Goal: Task Accomplishment & Management: Manage account settings

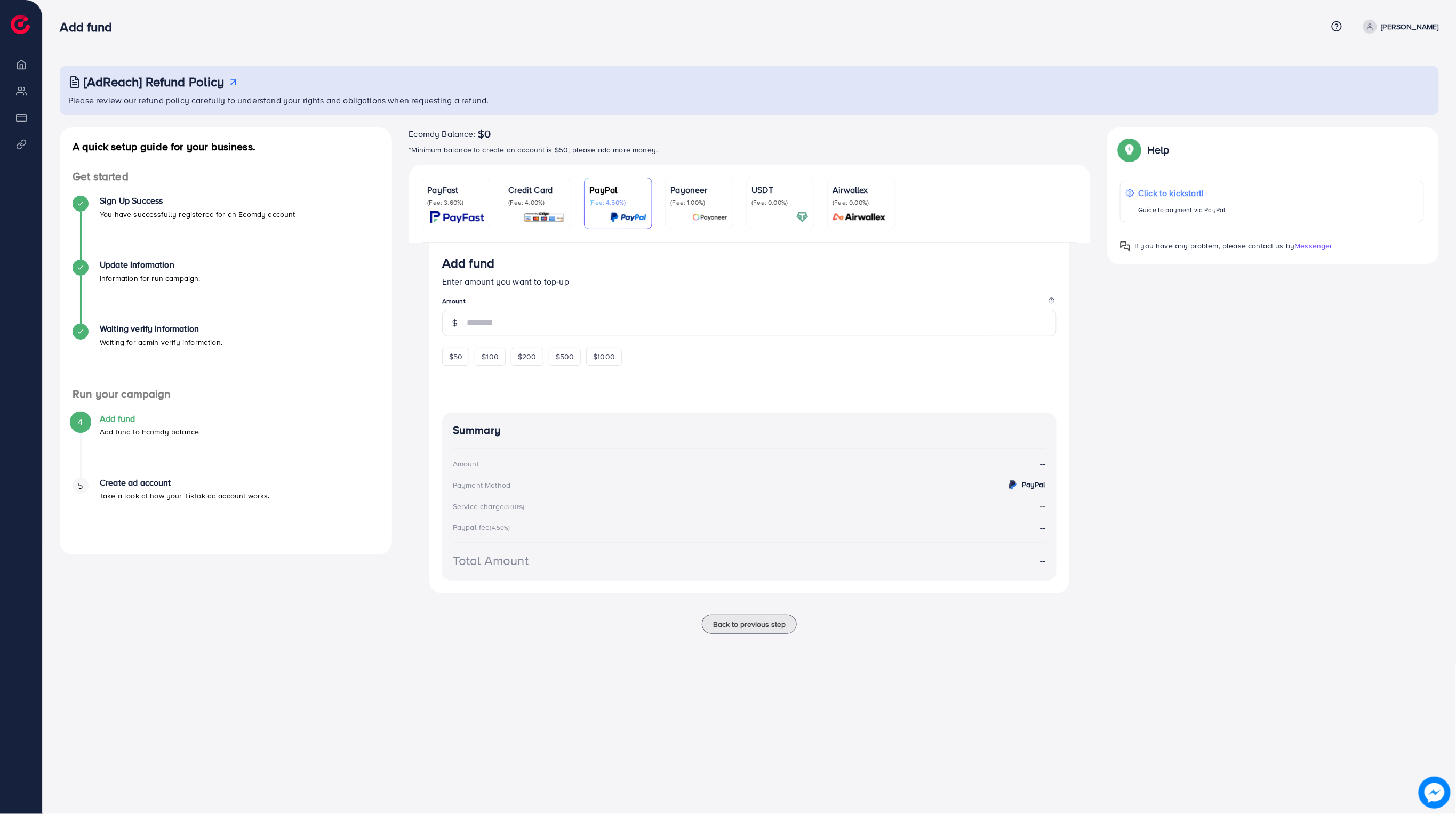
click at [444, 214] on img at bounding box center [457, 217] width 55 height 12
click at [566, 327] on input "number" at bounding box center [762, 322] width 590 height 26
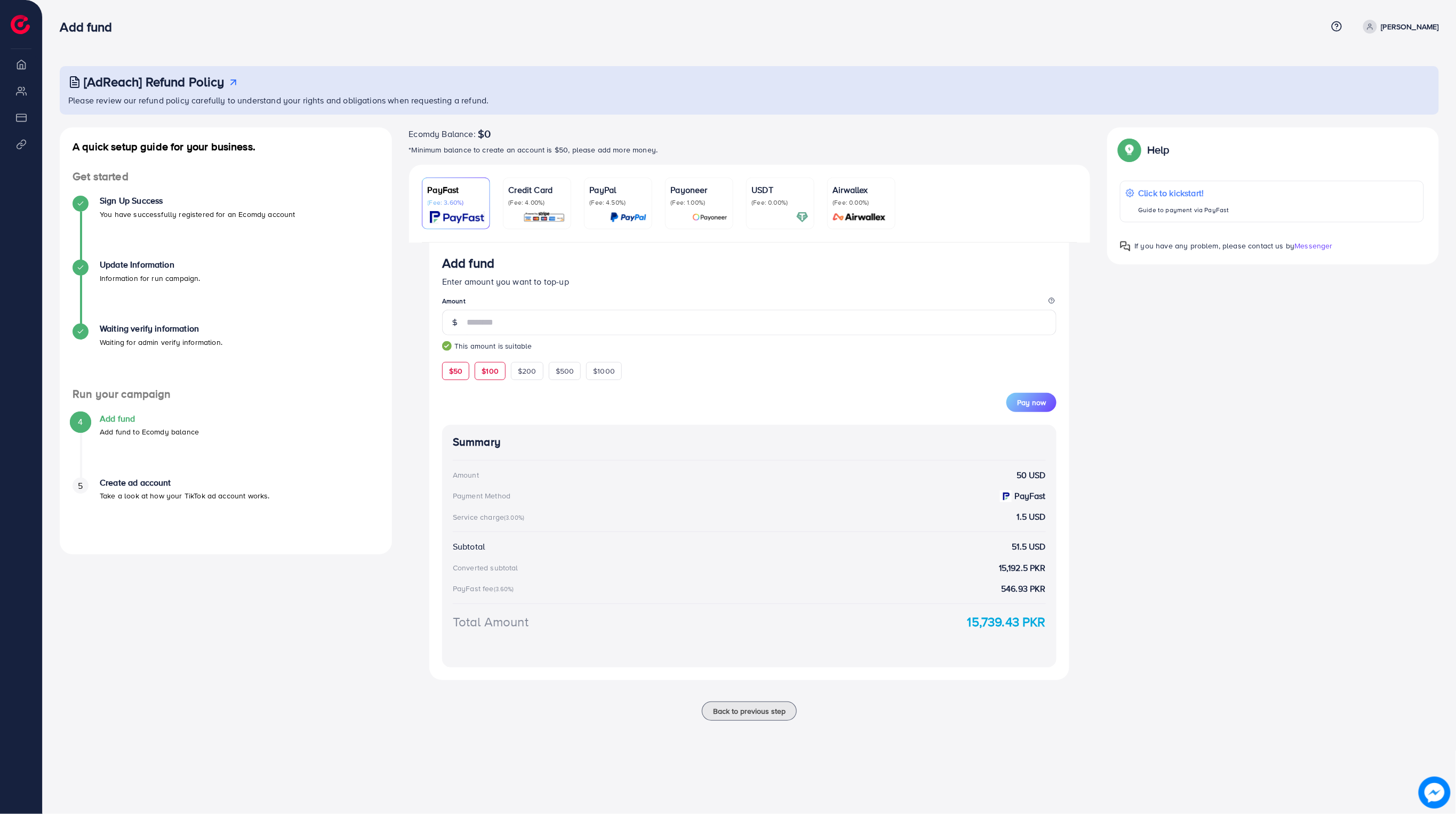
click at [487, 380] on div "$100" at bounding box center [490, 371] width 31 height 18
click at [525, 374] on span "$200" at bounding box center [527, 371] width 18 height 11
click at [571, 376] on span "$500" at bounding box center [564, 371] width 18 height 11
click at [601, 375] on span "$1000" at bounding box center [604, 371] width 22 height 11
click at [458, 376] on span "$50" at bounding box center [456, 371] width 13 height 11
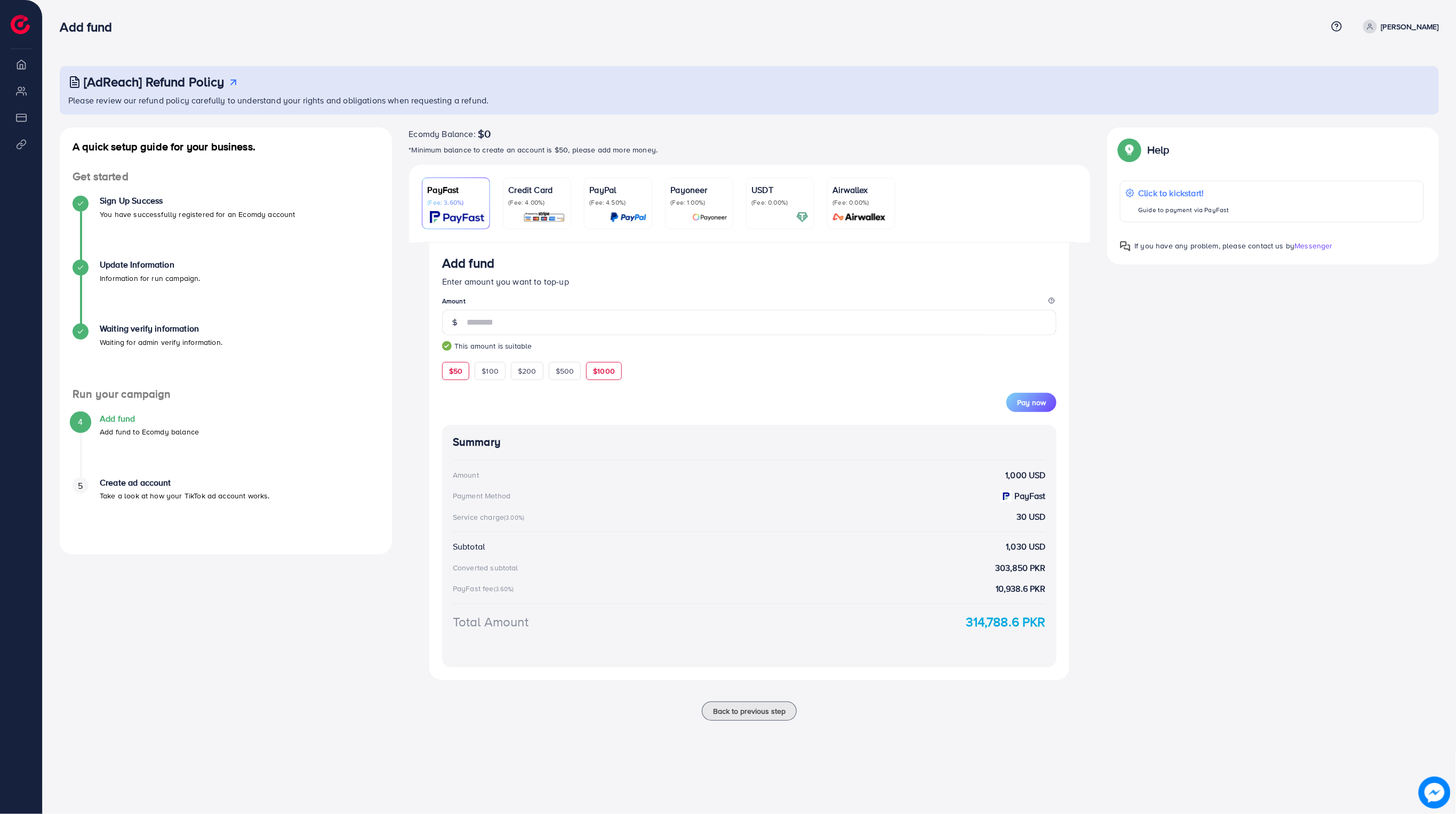
type input "**"
click at [850, 328] on input "**" at bounding box center [762, 322] width 590 height 26
click at [535, 212] on img at bounding box center [544, 217] width 42 height 12
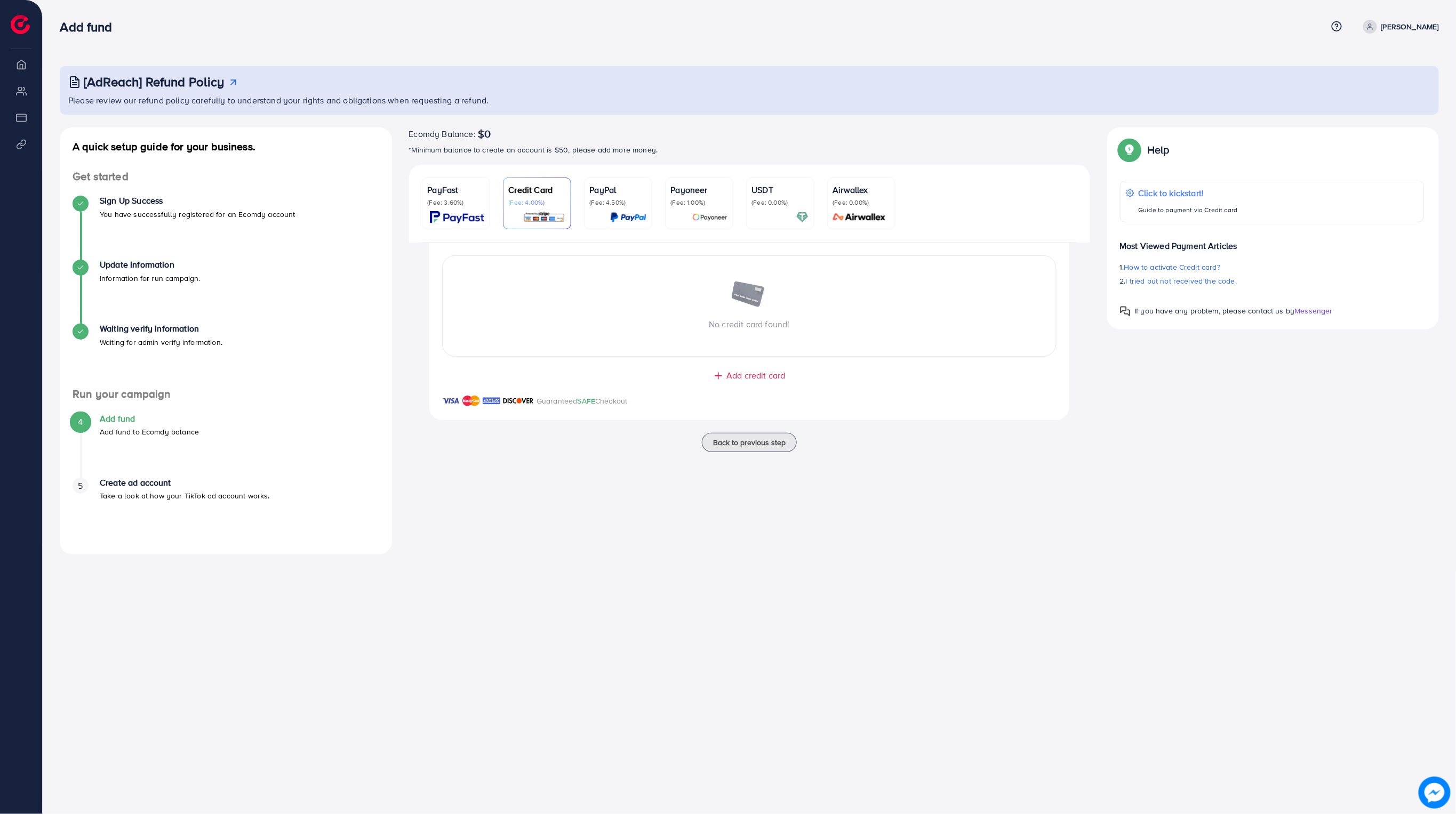
click at [642, 208] on div "PayPal (Fee: 4.50%)" at bounding box center [618, 203] width 56 height 40
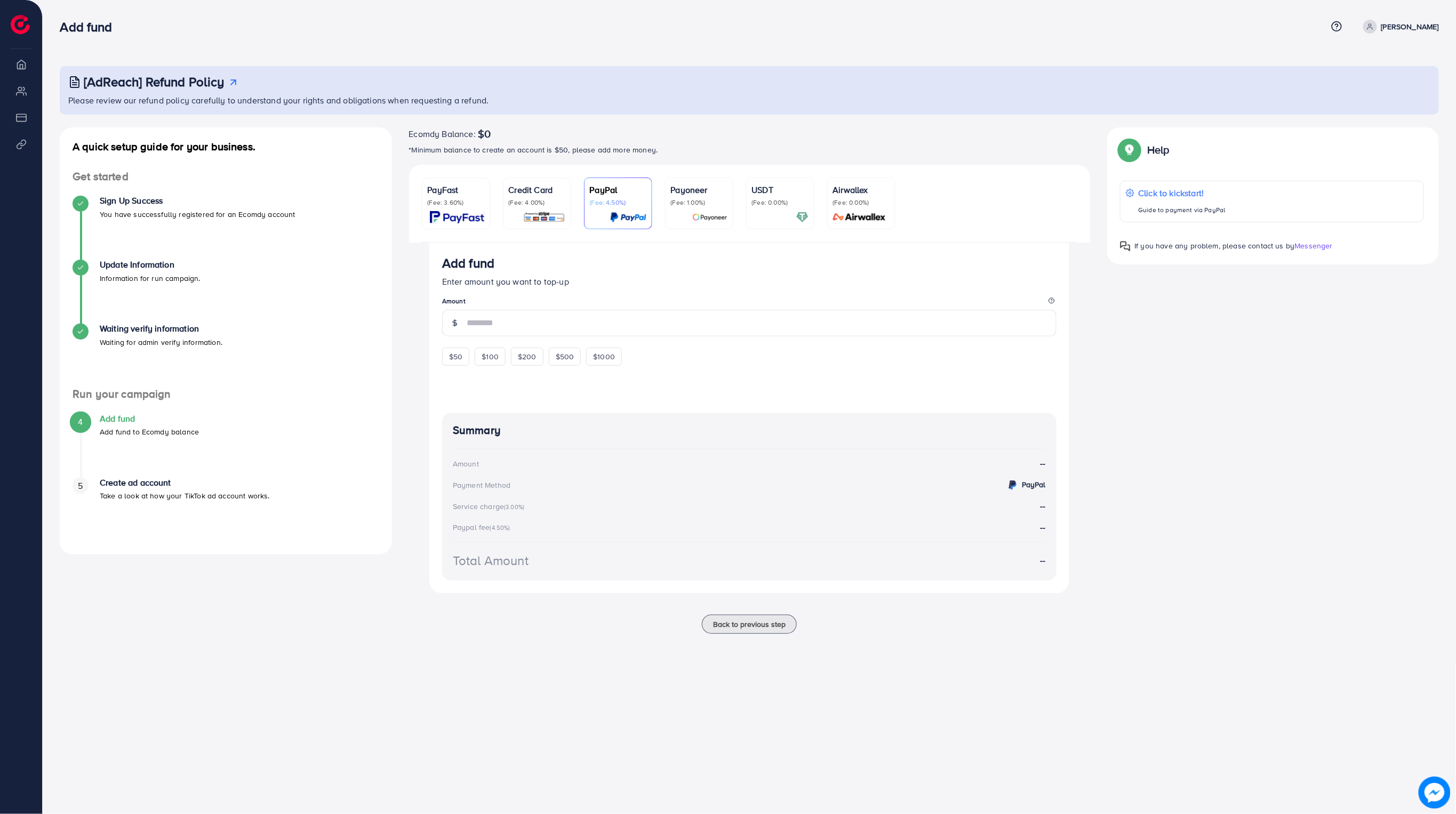
click at [727, 212] on img at bounding box center [709, 217] width 35 height 12
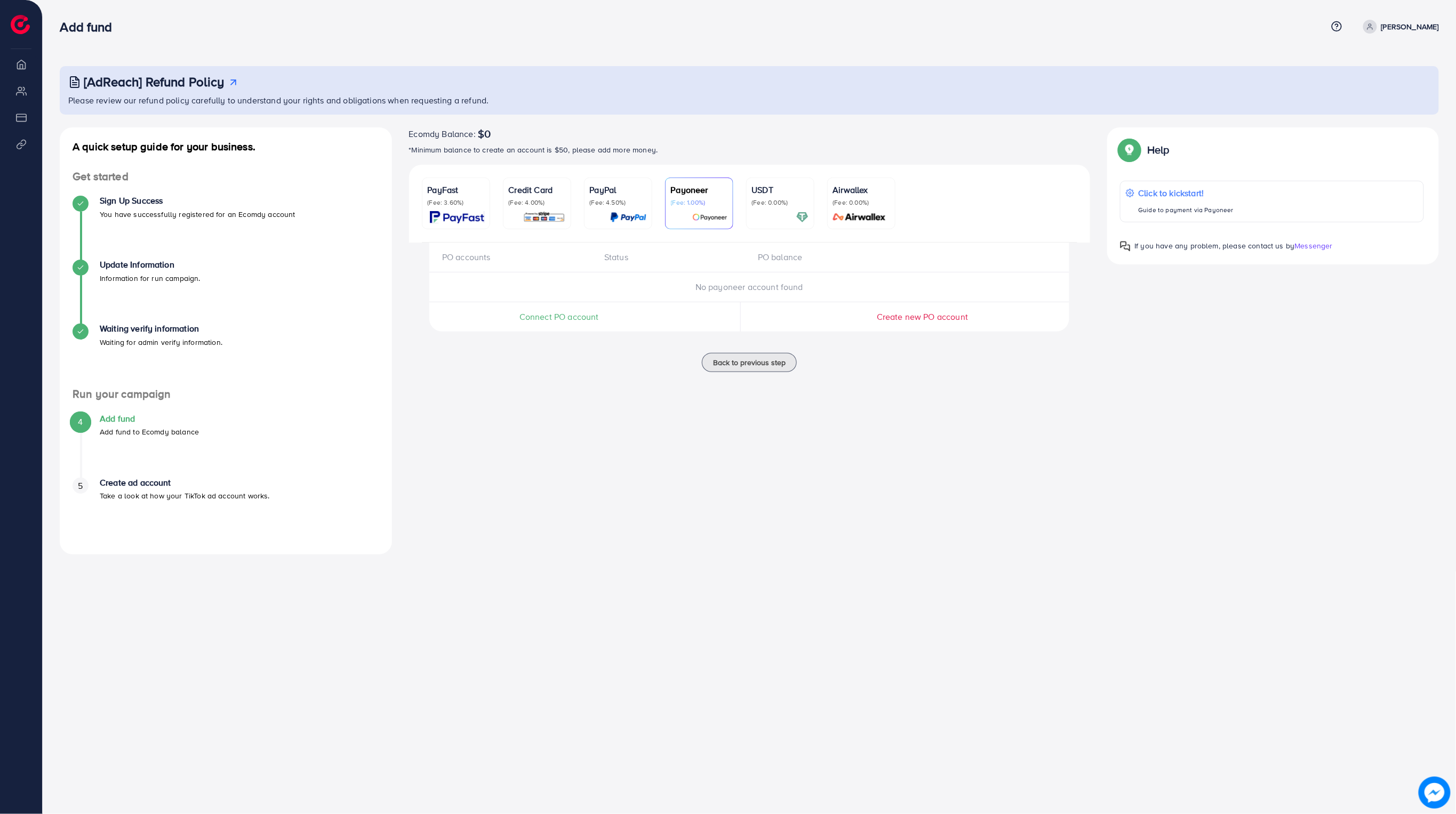
click at [775, 208] on div "USDT (Fee: 0.00%)" at bounding box center [780, 203] width 56 height 40
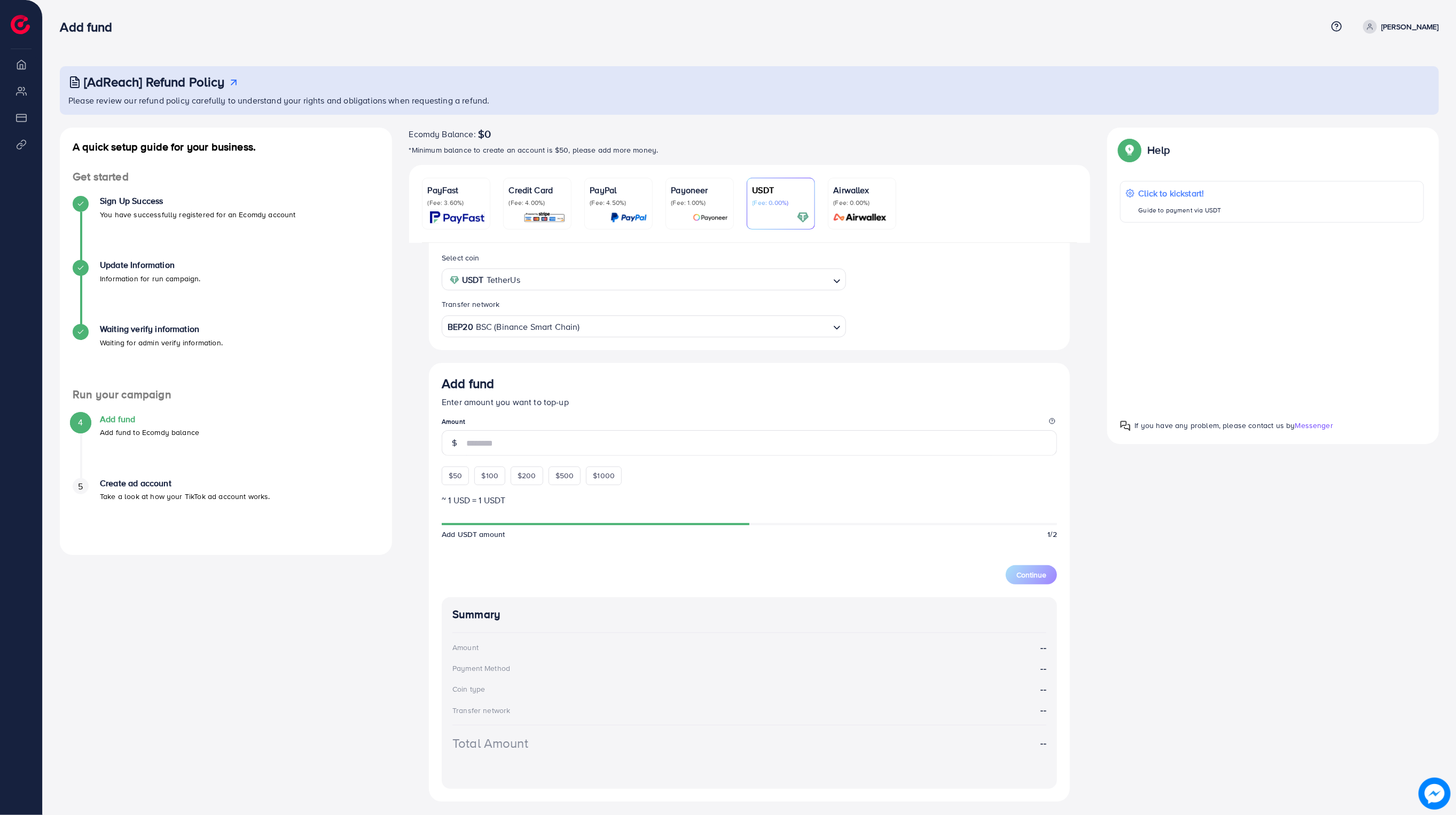
click at [849, 206] on p "(Fee: 0.00%)" at bounding box center [862, 203] width 56 height 8
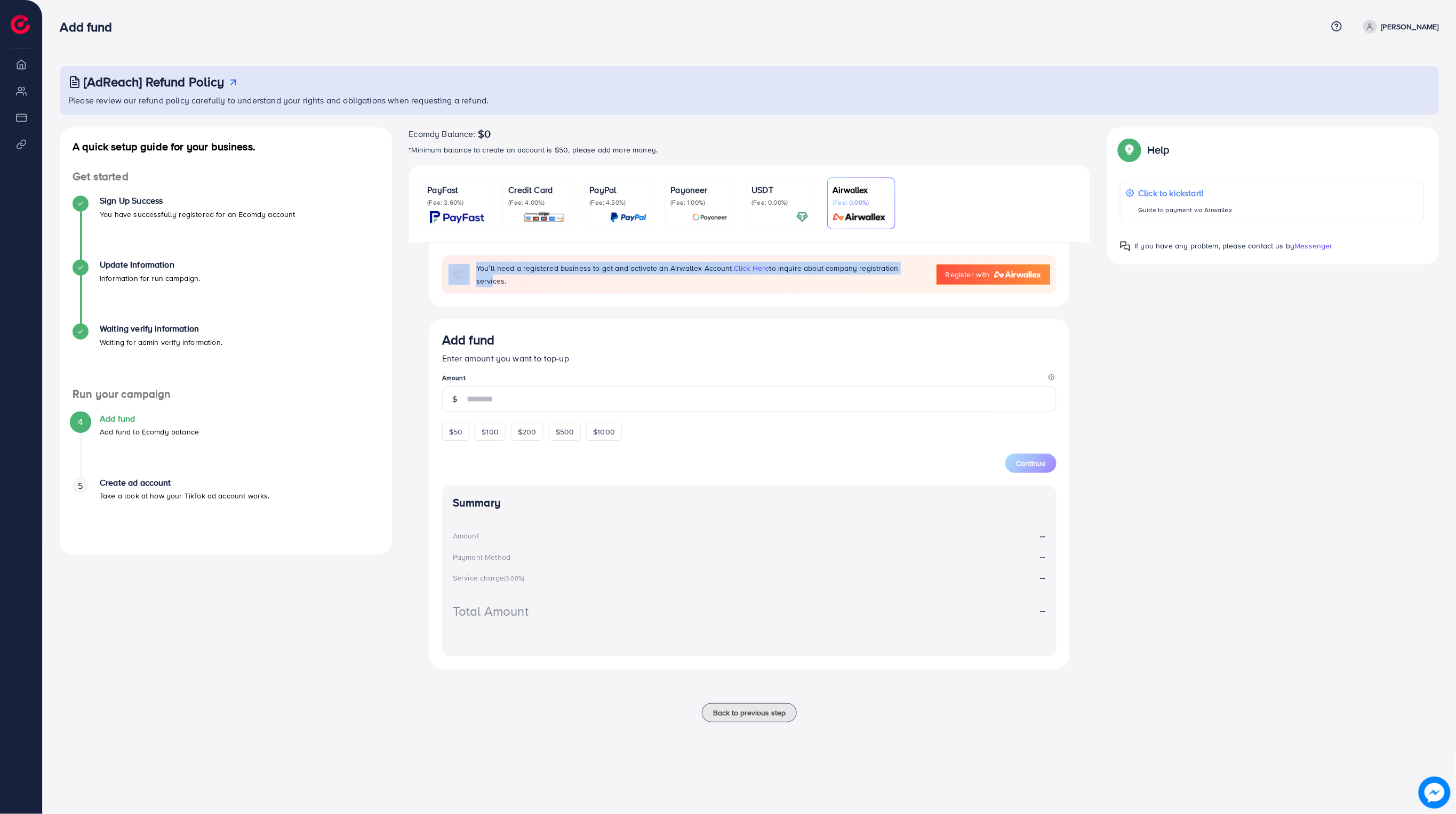
drag, startPoint x: 475, startPoint y: 276, endPoint x: 909, endPoint y: 279, distance: 434.0
click at [909, 279] on div "You’ll need a registered business to get and activate an Airwallex Account. cli…" at bounding box center [749, 274] width 614 height 39
click at [777, 199] on p "(Fee: 0.00%)" at bounding box center [780, 202] width 56 height 8
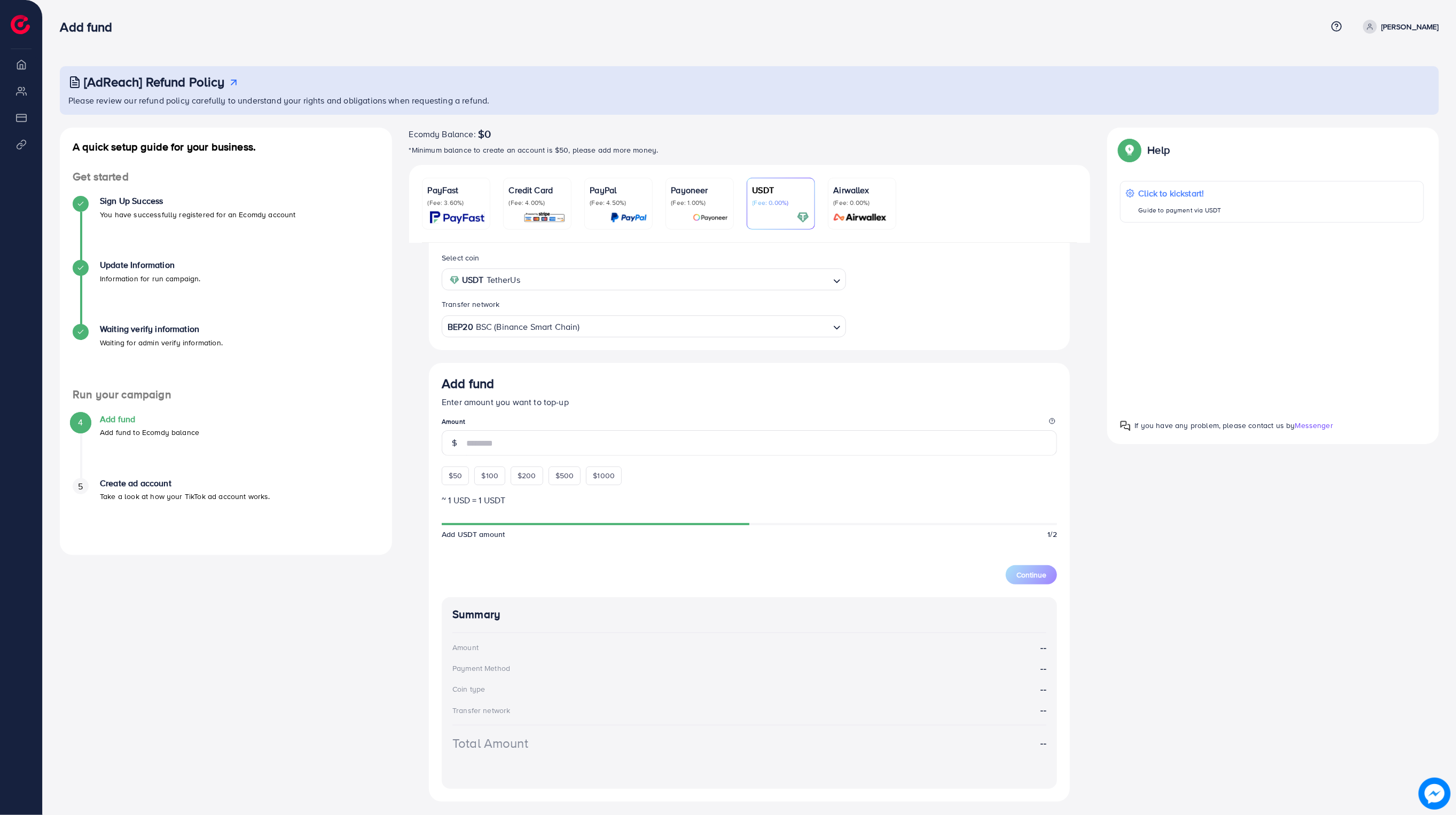
click at [1251, 316] on div at bounding box center [1272, 317] width 304 height 171
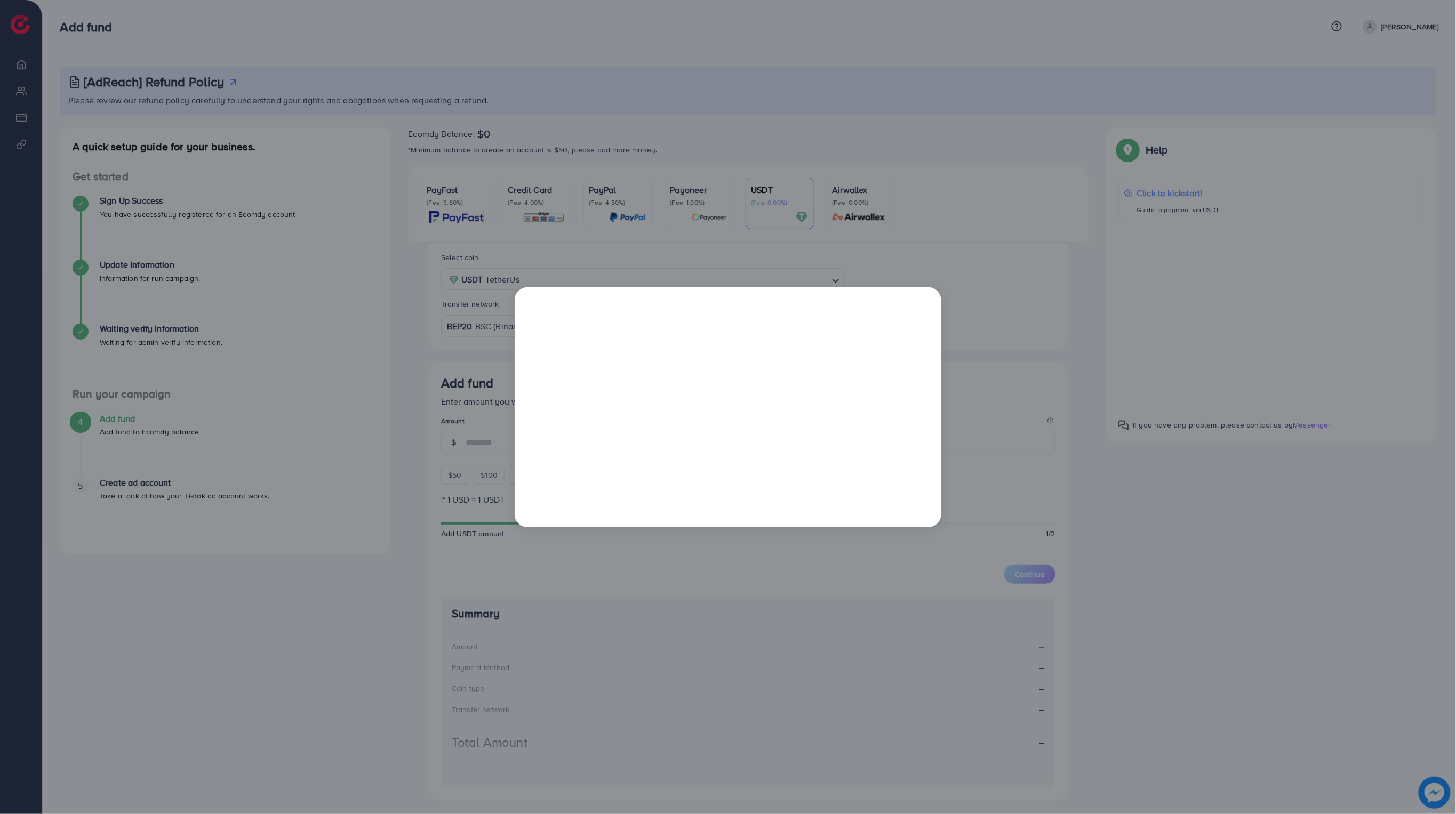
click at [1054, 573] on div at bounding box center [728, 407] width 1456 height 814
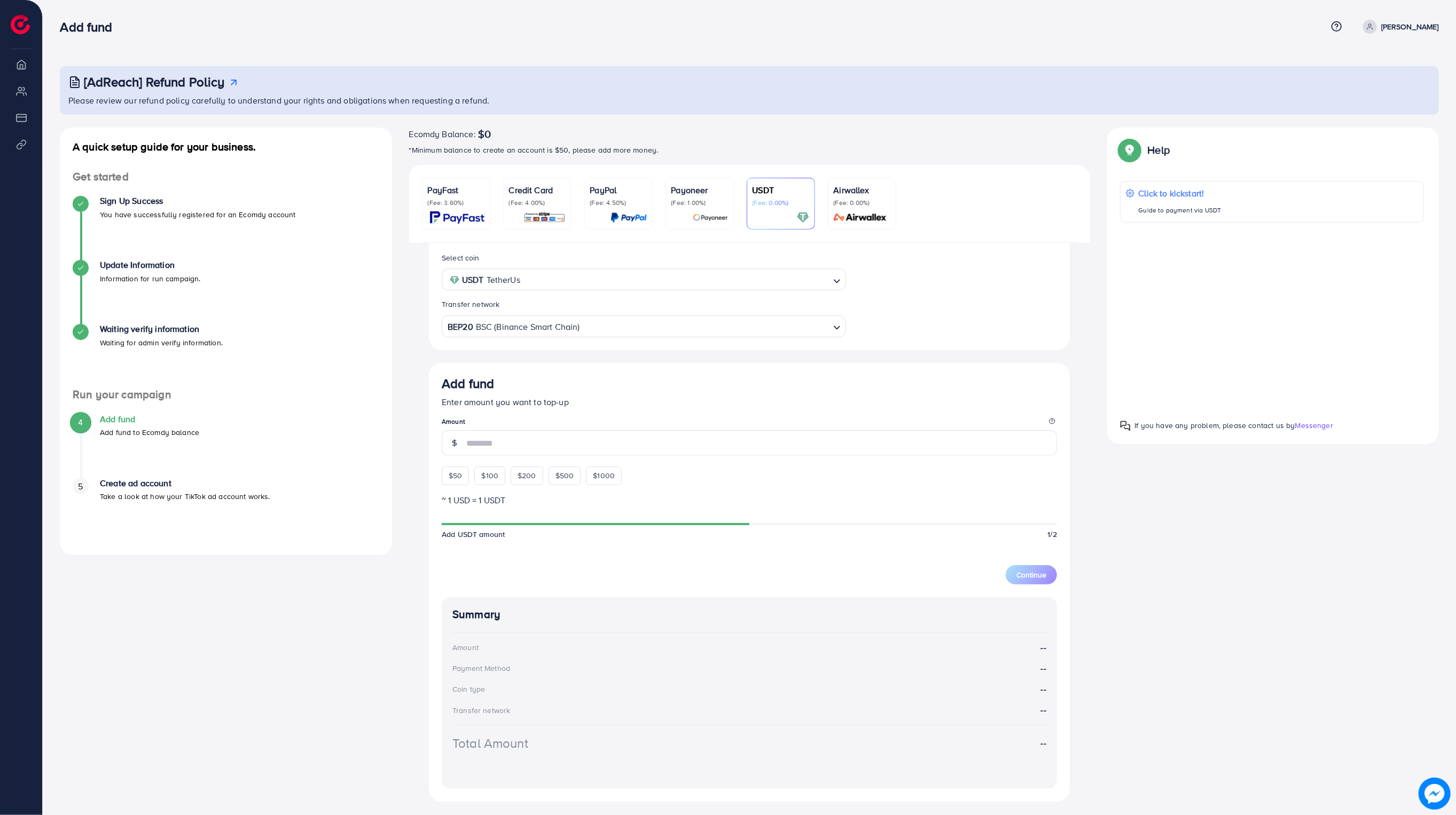
click at [449, 199] on p "(Fee: 3.60%)" at bounding box center [456, 203] width 56 height 8
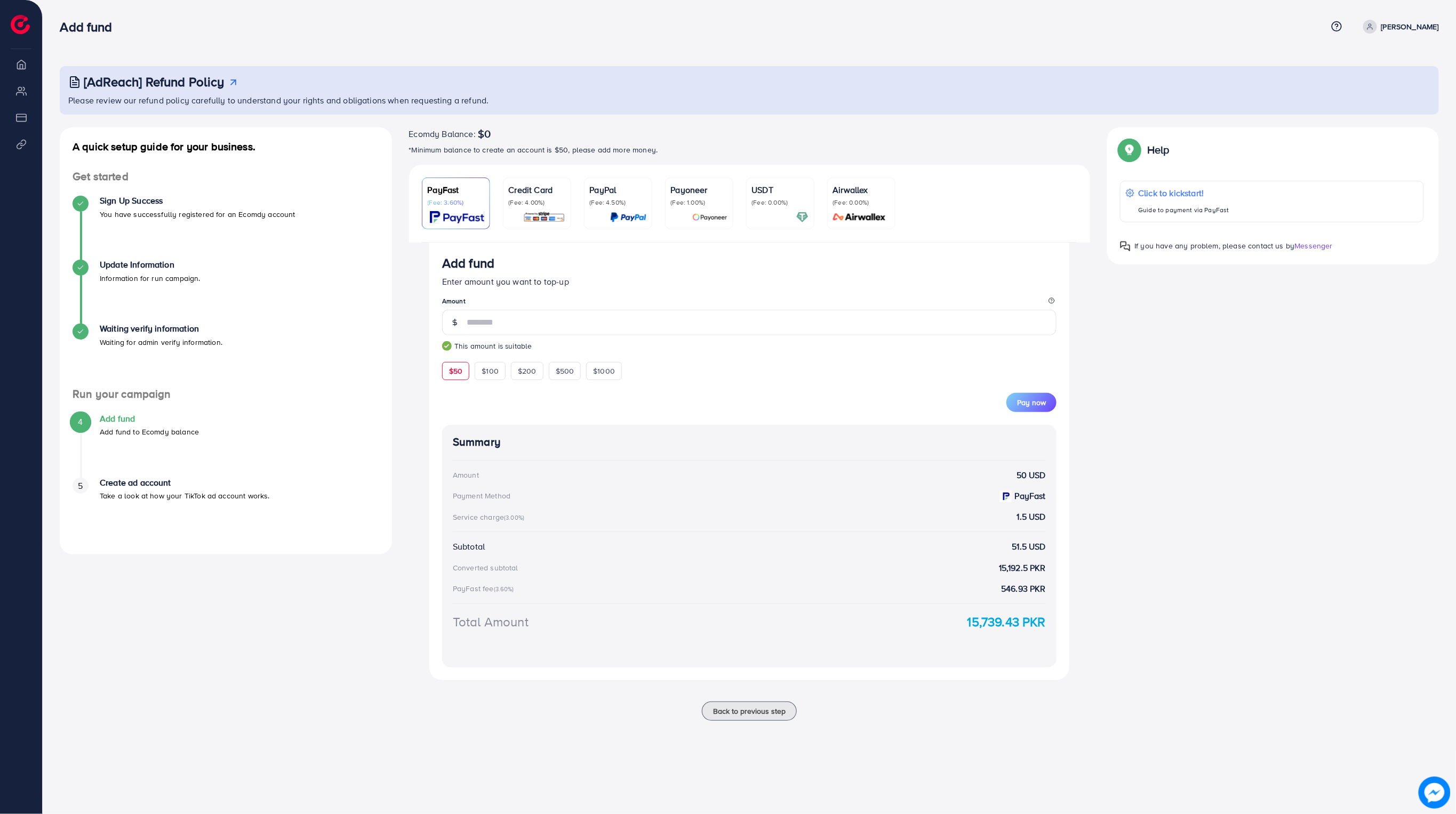
drag, startPoint x: 294, startPoint y: 504, endPoint x: 569, endPoint y: 488, distance: 275.5
click at [490, 434] on div "A quick setup guide for your business. Get started Sign Up Success You have suc…" at bounding box center [749, 431] width 1397 height 606
click at [1191, 457] on div "A quick setup guide for your business. Get started Sign Up Success You have suc…" at bounding box center [749, 431] width 1397 height 606
click at [1042, 406] on span "Pay now" at bounding box center [1032, 402] width 29 height 11
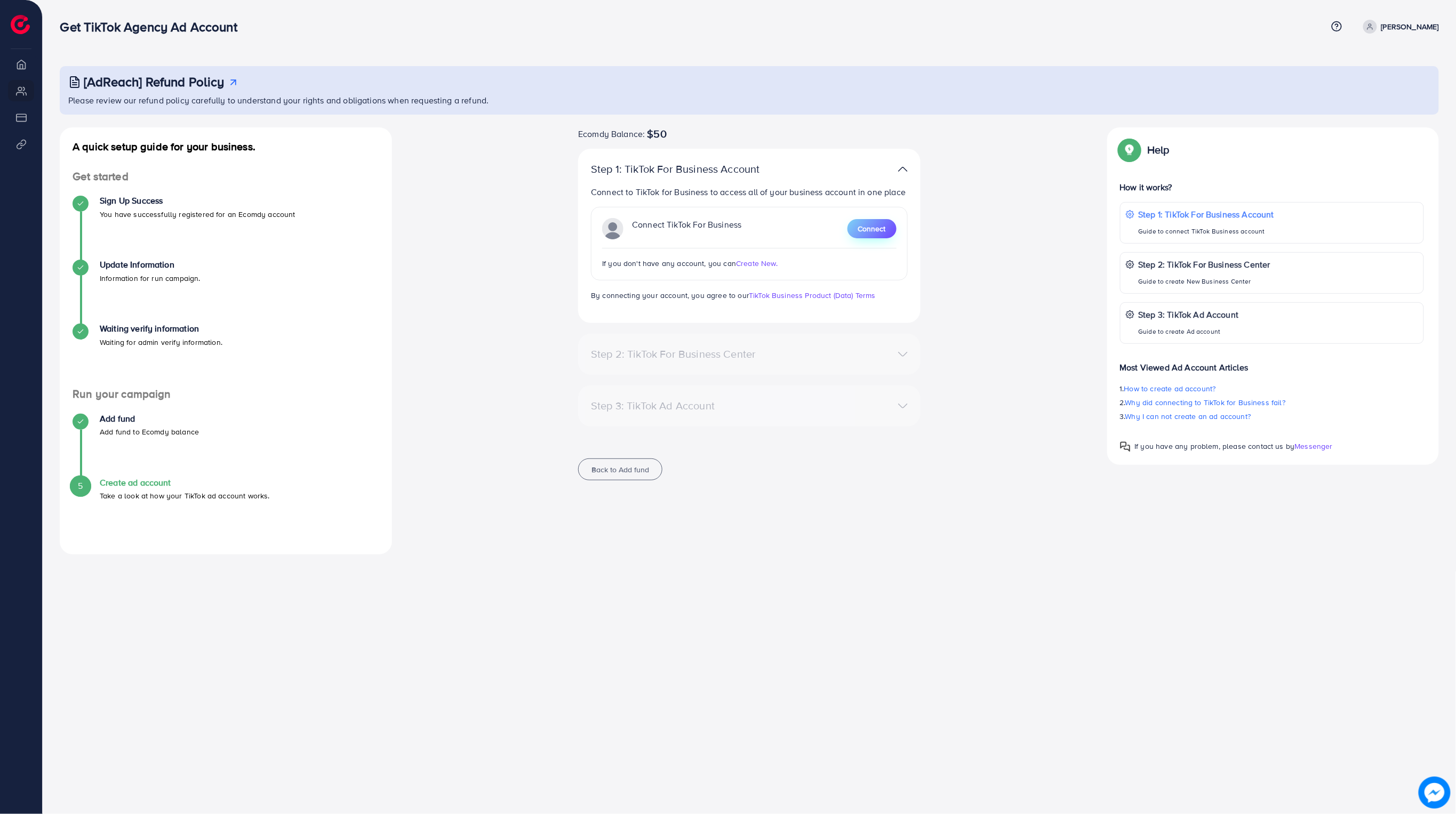
click at [865, 232] on span "Connect" at bounding box center [872, 229] width 28 height 11
drag, startPoint x: 620, startPoint y: 263, endPoint x: 665, endPoint y: 265, distance: 45.0
click at [665, 265] on span "If you don't have any account, you can" at bounding box center [670, 263] width 134 height 11
drag, startPoint x: 582, startPoint y: 186, endPoint x: 872, endPoint y: 197, distance: 290.2
click at [871, 197] on div "Step 1: TikTok For Business Account Connect to TikTok for Business to access al…" at bounding box center [749, 236] width 342 height 174
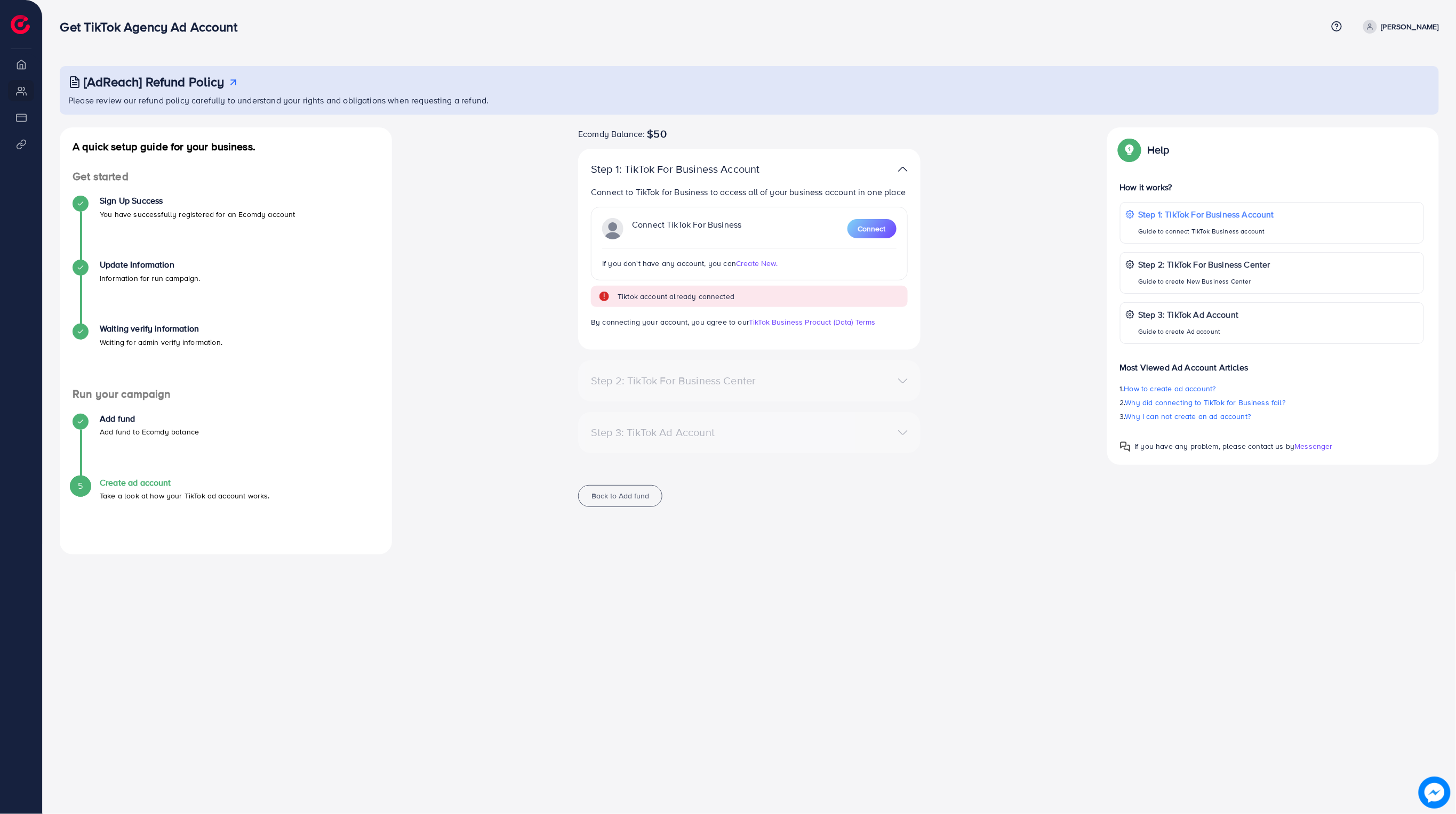
click at [683, 298] on small "Tiktok account already connected" at bounding box center [676, 297] width 117 height 11
click at [715, 289] on div "Tiktok account already connected" at bounding box center [750, 297] width 317 height 21
drag, startPoint x: 614, startPoint y: 290, endPoint x: 750, endPoint y: 303, distance: 136.6
click at [750, 303] on div "Tiktok account already connected" at bounding box center [750, 297] width 317 height 21
click at [750, 264] on span "Create New." at bounding box center [757, 263] width 42 height 11
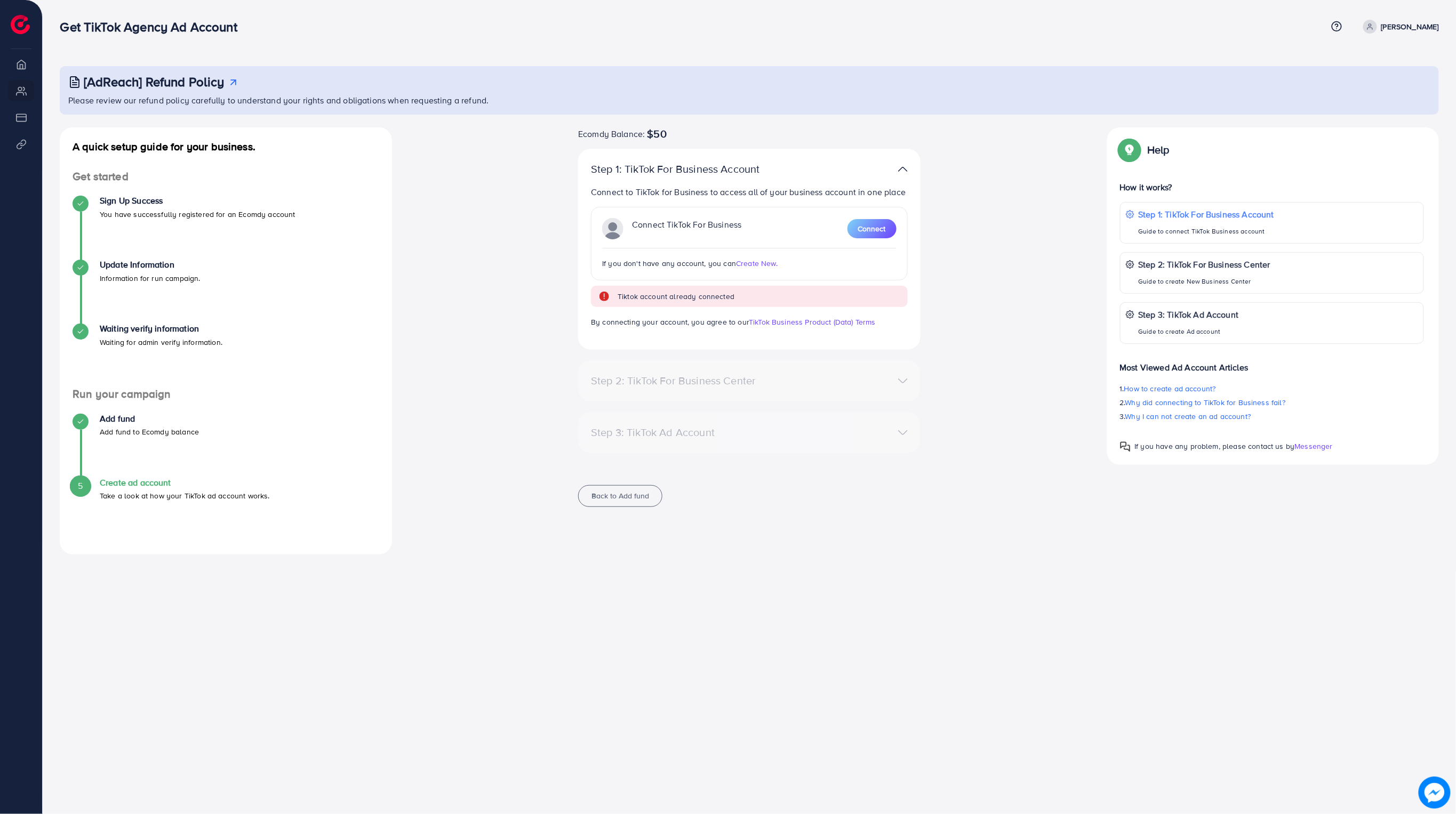
click at [724, 377] on div "Step 2: TikTok For Business Center" at bounding box center [693, 381] width 223 height 13
drag, startPoint x: 625, startPoint y: 223, endPoint x: 751, endPoint y: 232, distance: 126.3
click at [751, 232] on div "Connect TikTok For Business Connect" at bounding box center [750, 229] width 294 height 21
click at [758, 260] on span "Create New." at bounding box center [757, 263] width 42 height 11
click at [884, 243] on div "Connect TikTok For Business Connect If you don't have any account, you can Crea…" at bounding box center [750, 244] width 317 height 74
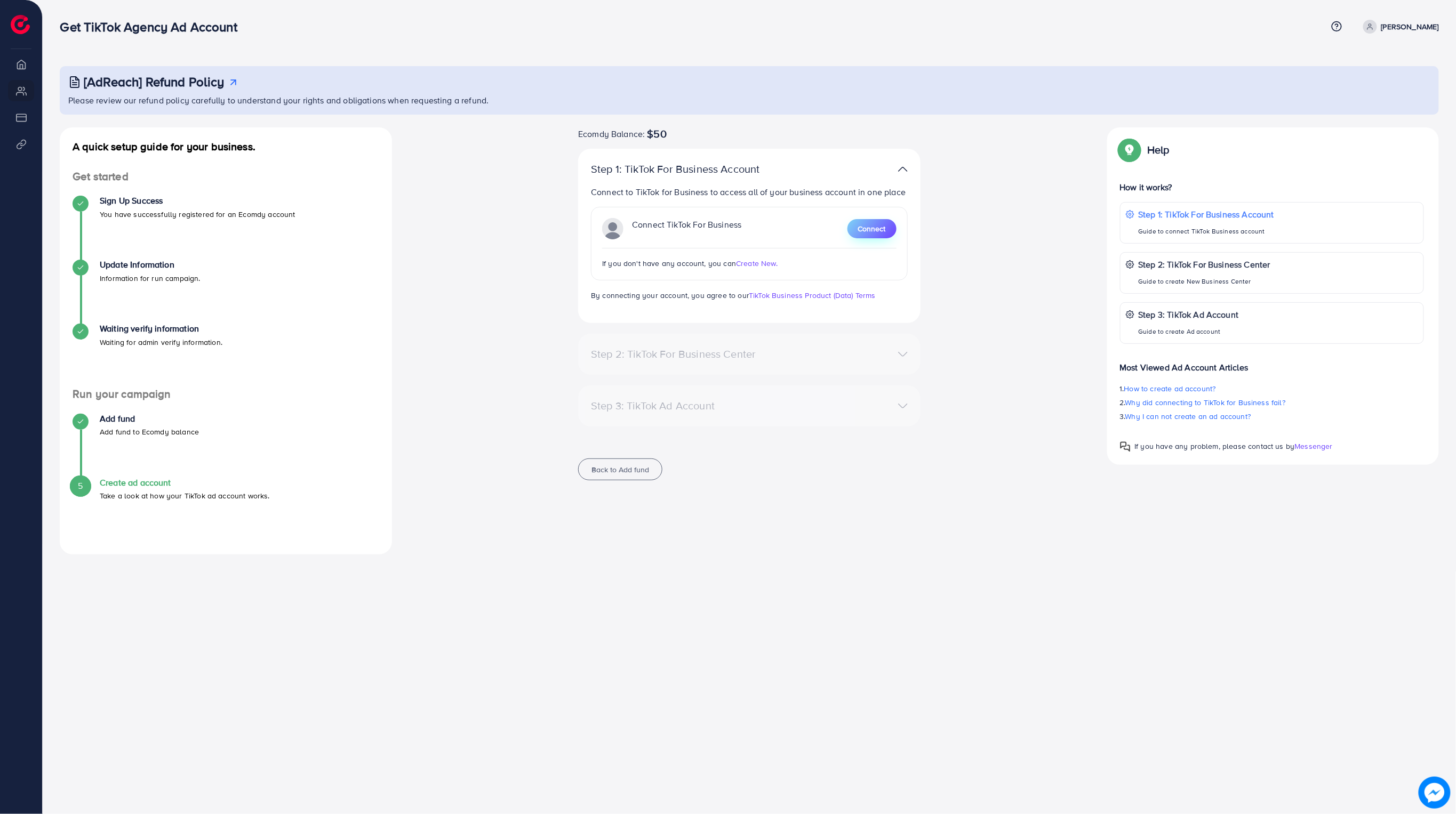
click at [880, 225] on span "Connect" at bounding box center [872, 229] width 28 height 11
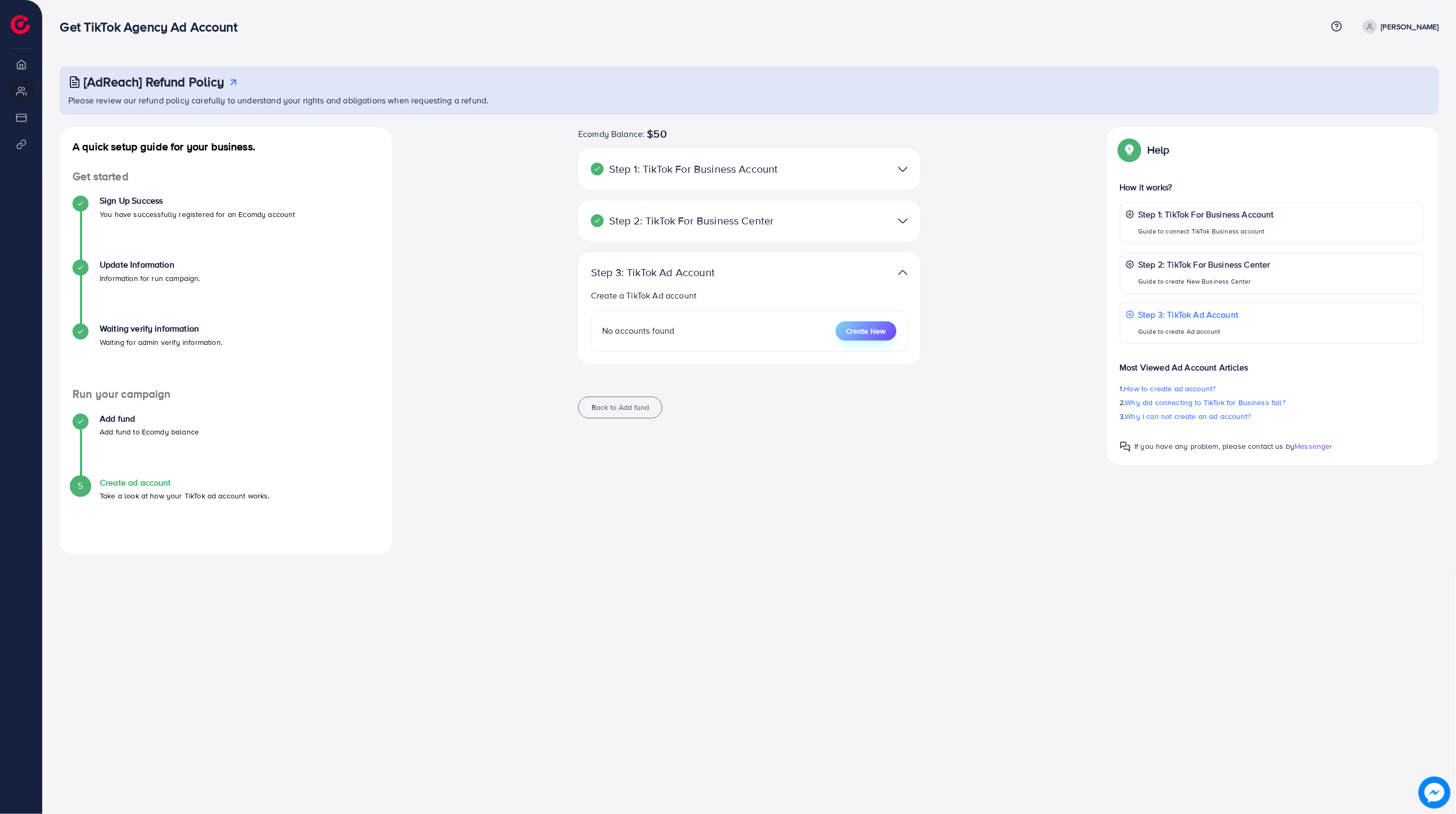
click at [867, 331] on span "Create New" at bounding box center [866, 331] width 39 height 11
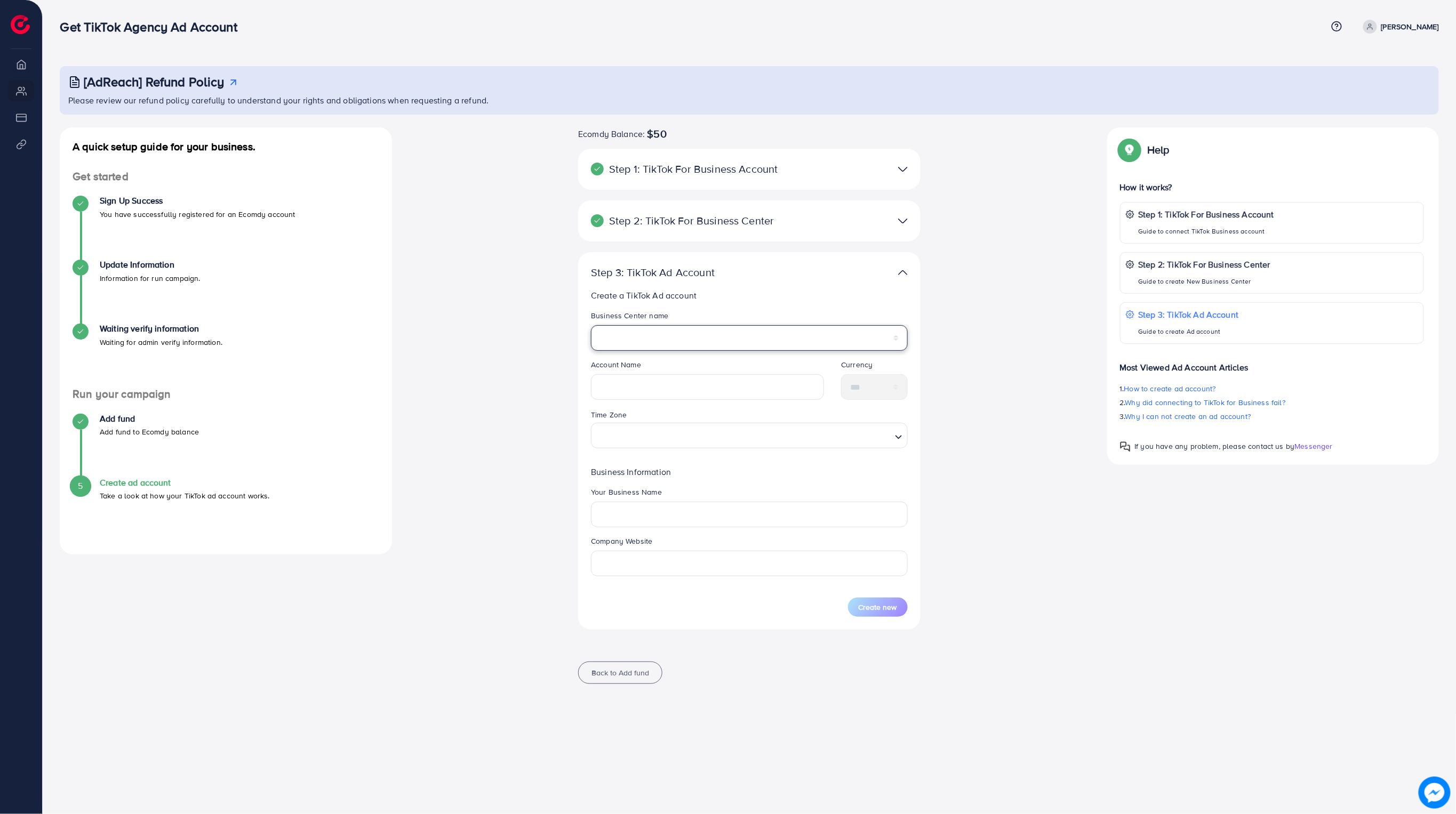
click at [657, 338] on select "*******" at bounding box center [750, 338] width 317 height 26
select select "**********"
click at [591, 325] on select "*******" at bounding box center [750, 338] width 317 height 26
click at [660, 376] on input "text" at bounding box center [708, 387] width 233 height 26
type input "**********"
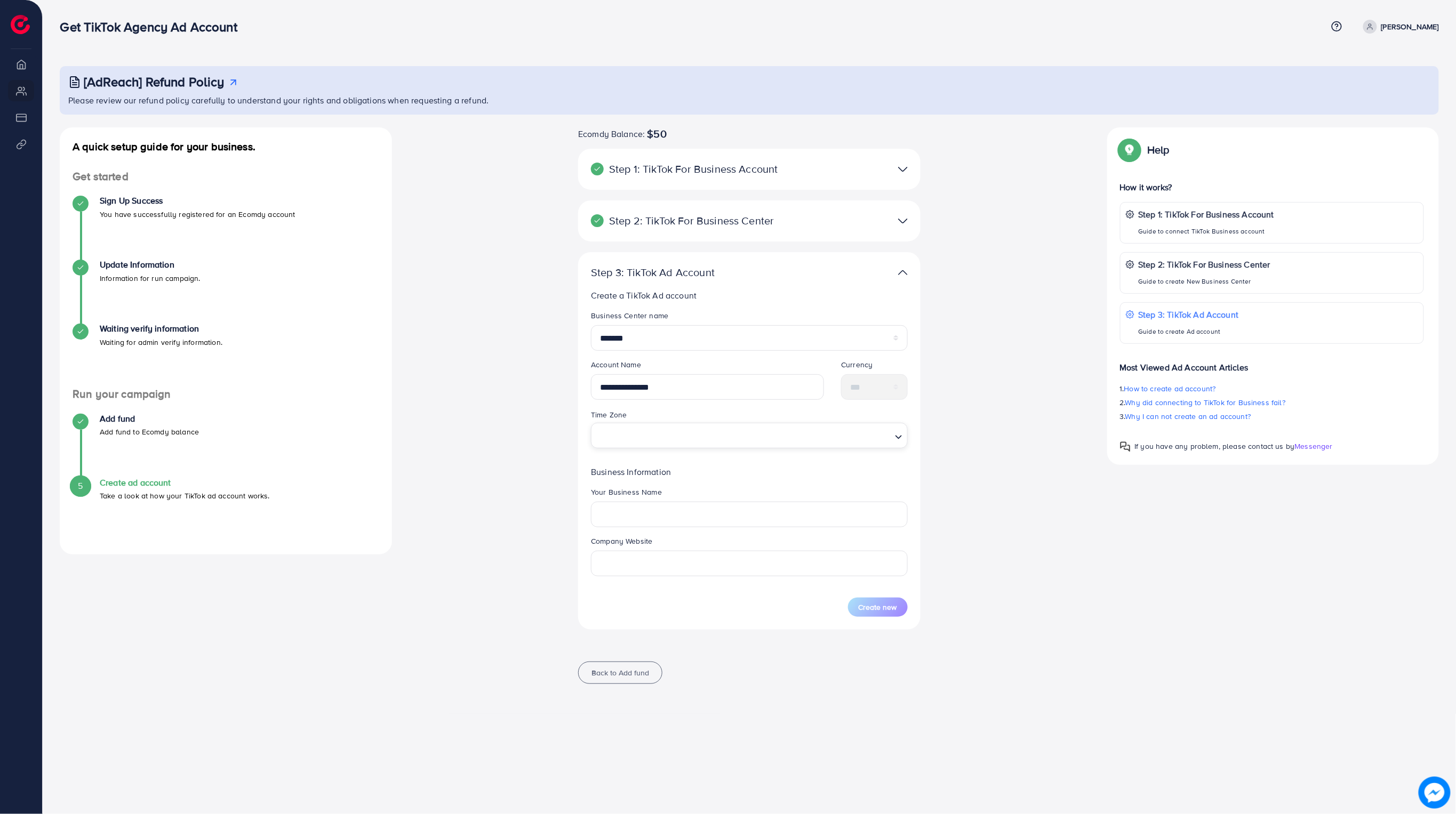
click at [691, 442] on input "Search for option" at bounding box center [743, 435] width 295 height 20
type input "****"
click at [681, 473] on form "**********" at bounding box center [750, 464] width 317 height 307
click at [671, 508] on input "text" at bounding box center [750, 514] width 317 height 26
type input "****"
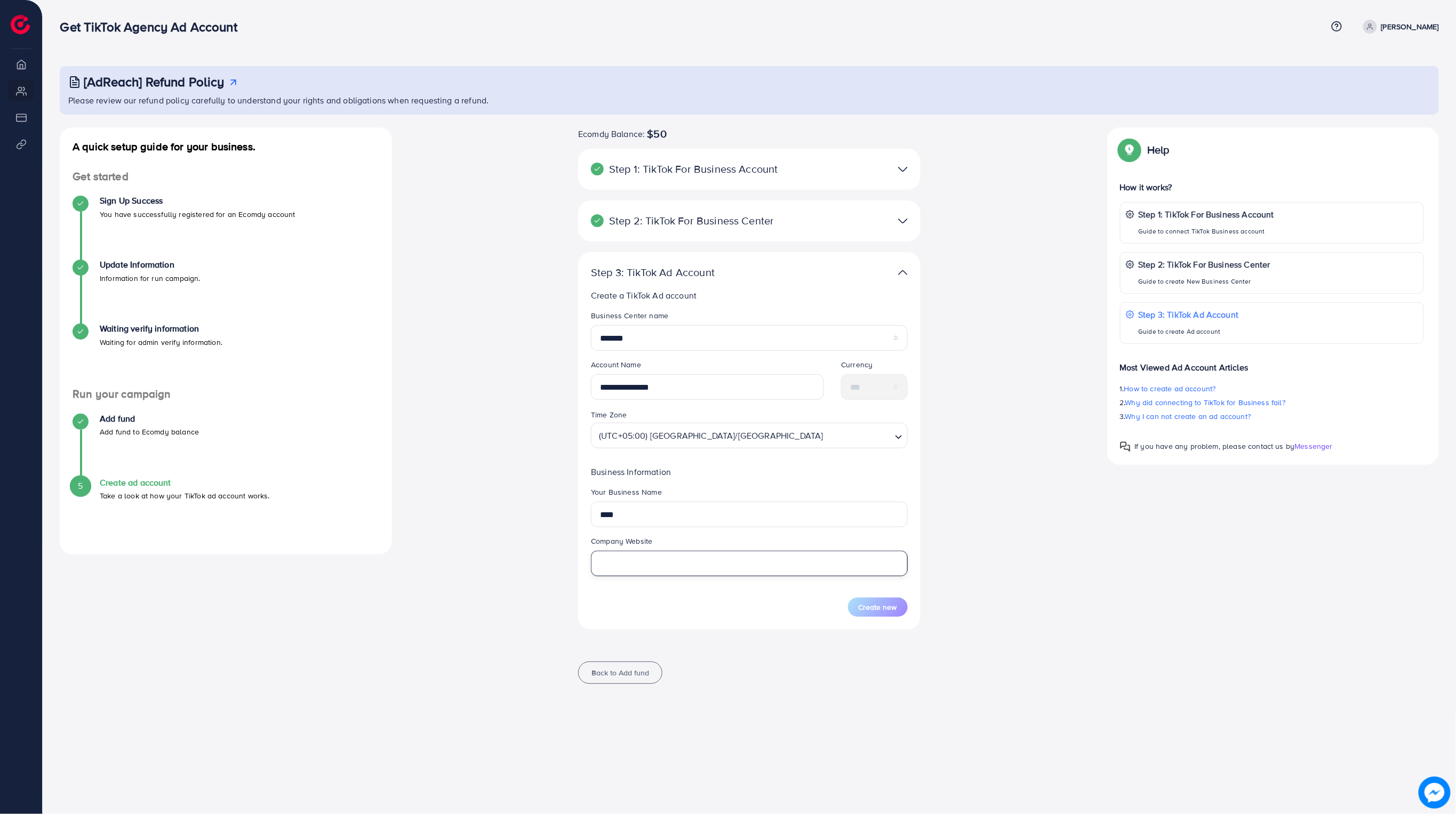
click at [709, 562] on input "text" at bounding box center [750, 563] width 317 height 26
click at [883, 609] on form "**********" at bounding box center [750, 472] width 317 height 323
click at [766, 564] on input "text" at bounding box center [750, 563] width 317 height 26
paste input "**********"
type input "**********"
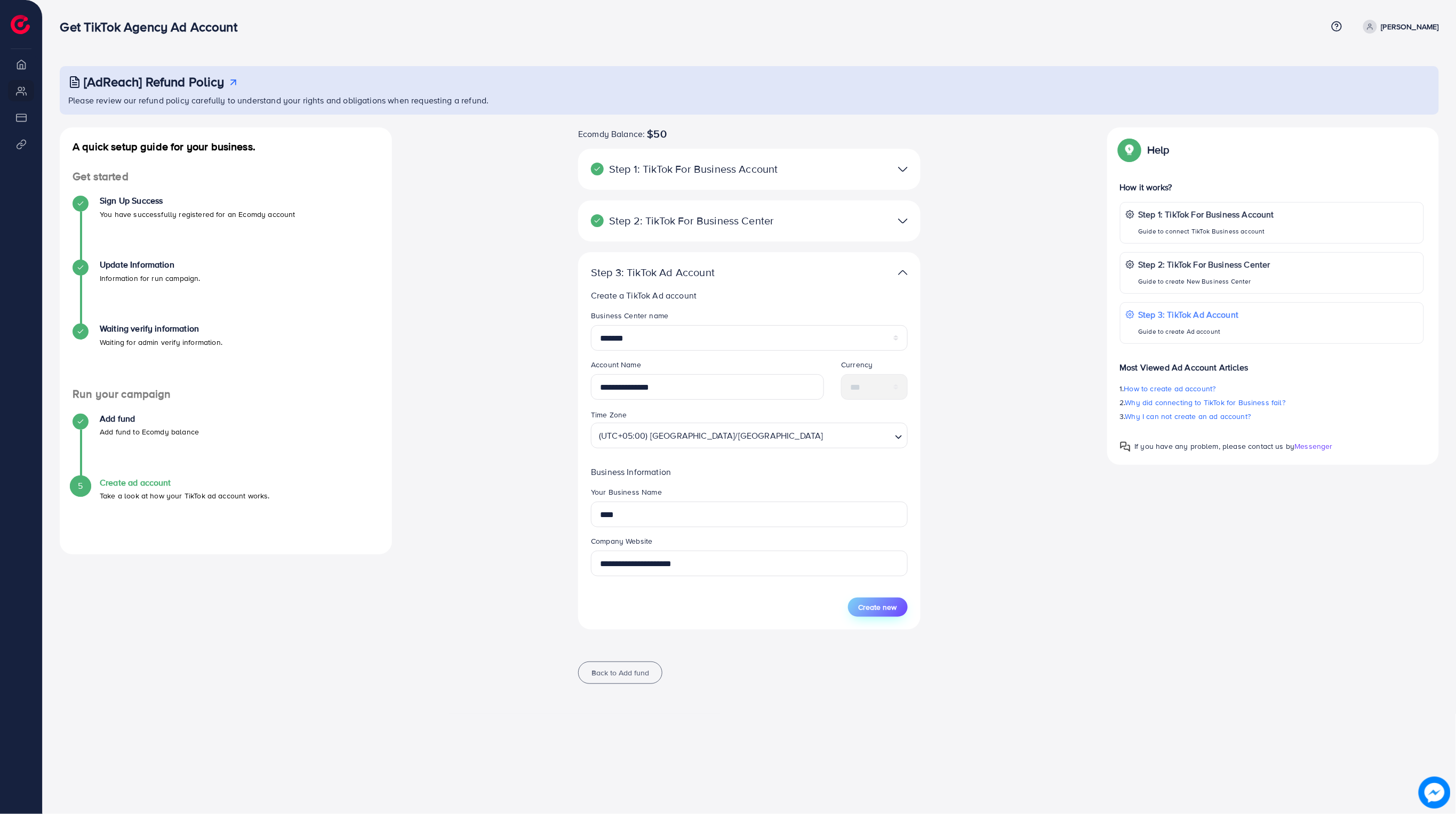
click at [859, 609] on span "Create new" at bounding box center [878, 608] width 39 height 11
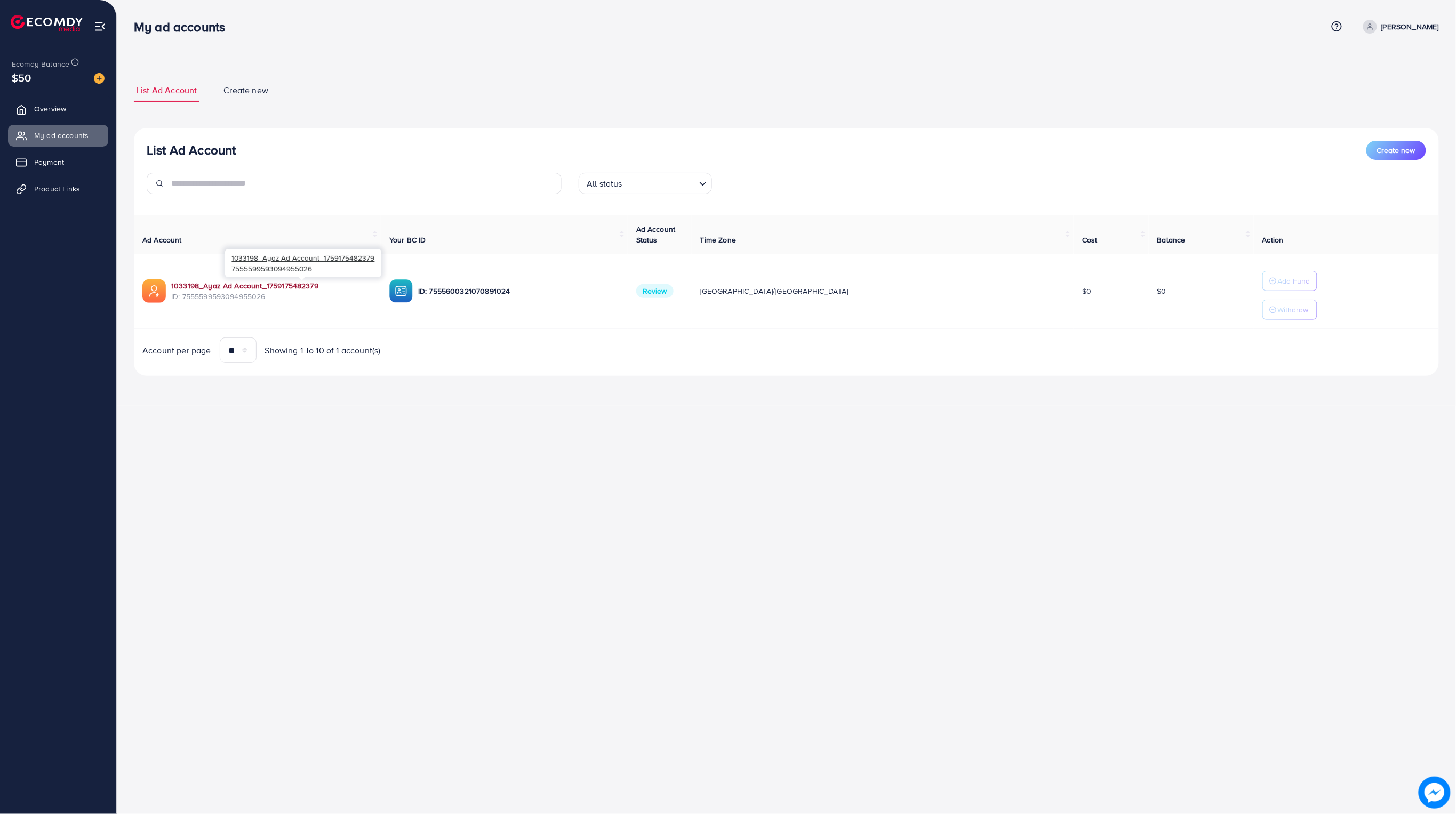
click at [306, 288] on link "1033198_Ayaz Ad Account_1759175482379" at bounding box center [271, 286] width 201 height 11
drag, startPoint x: 766, startPoint y: 294, endPoint x: 788, endPoint y: 292, distance: 22.1
click at [843, 298] on tr "1033198_Ayaz Ad Account_1759175482379 ID: 7555599593094955026 ID: 7555600321070…" at bounding box center [786, 291] width 1305 height 75
click at [691, 295] on td "Review" at bounding box center [660, 291] width 64 height 75
click at [691, 297] on td "Review" at bounding box center [660, 291] width 64 height 75
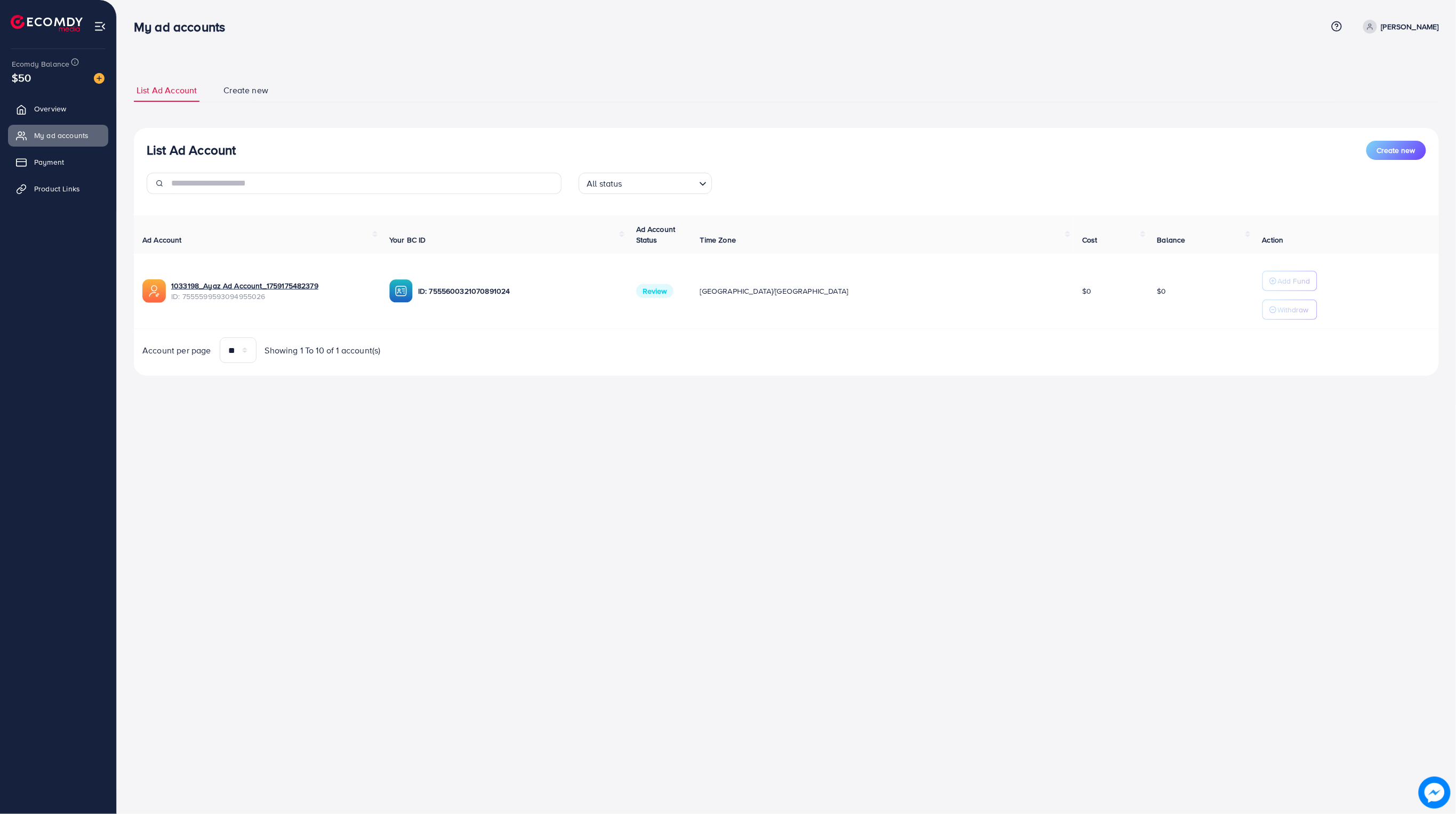
click at [674, 292] on span "Review" at bounding box center [655, 291] width 37 height 14
click at [674, 291] on span "Review" at bounding box center [655, 291] width 37 height 14
click at [674, 290] on span "Review" at bounding box center [655, 291] width 37 height 14
click at [674, 290] on span "Review" at bounding box center [655, 291] width 37 height 14
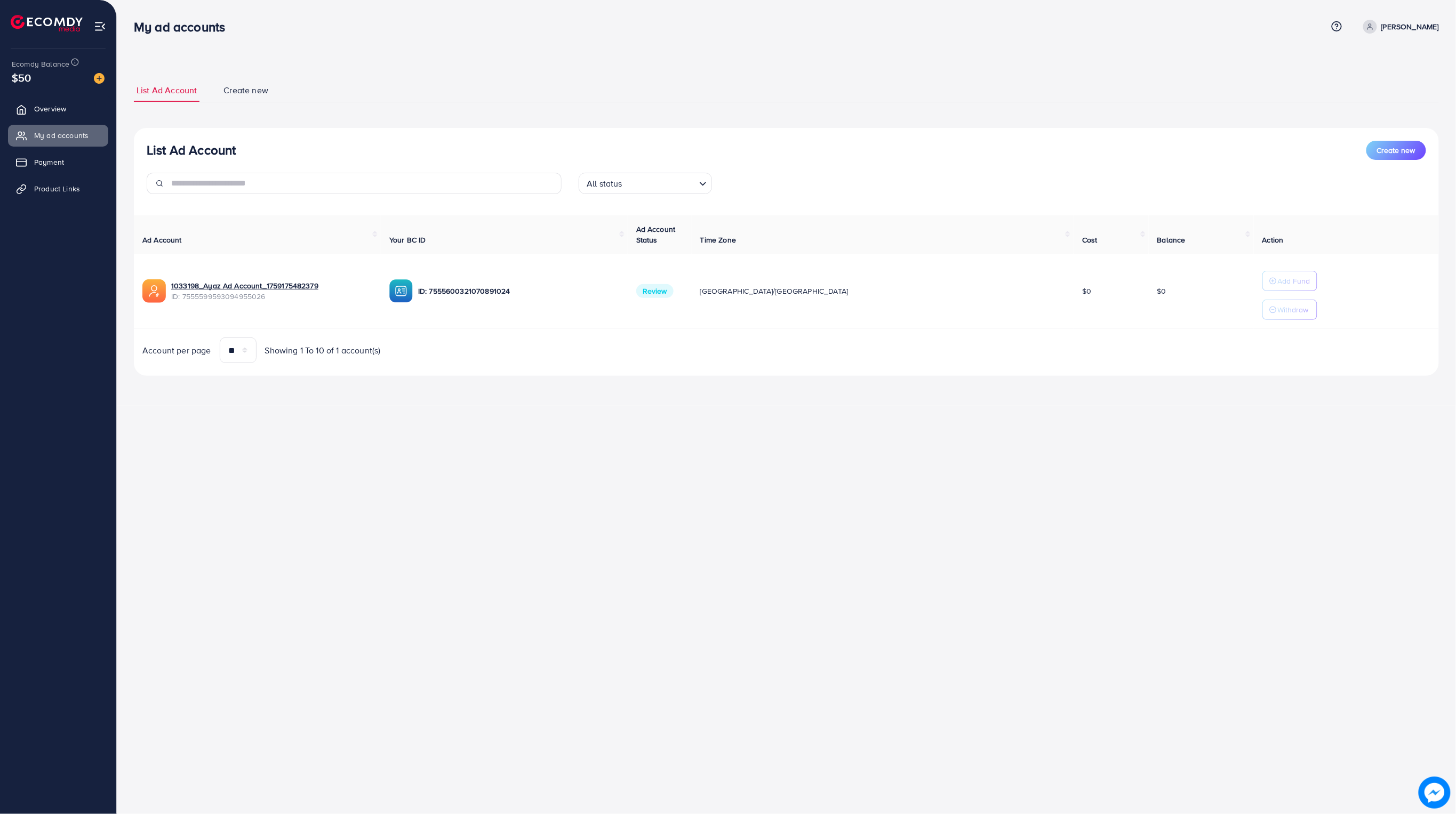
click at [674, 290] on span "Review" at bounding box center [655, 291] width 37 height 14
click at [655, 190] on input "Search for option" at bounding box center [660, 184] width 69 height 17
click at [640, 240] on div "List Ad Account Create new Approved Loading... All status Approved Not Approved…" at bounding box center [786, 252] width 1305 height 249
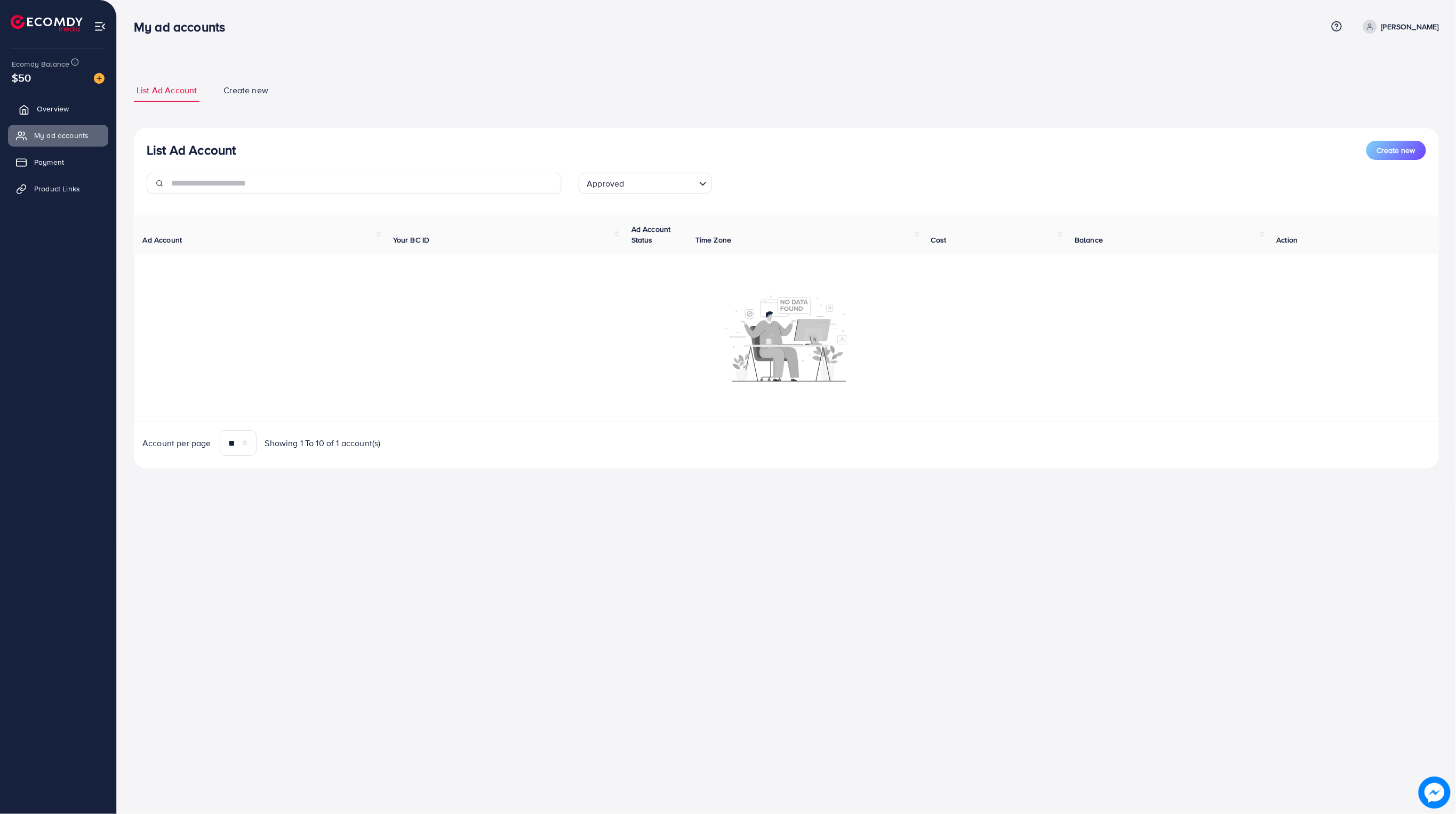
click at [40, 113] on span "Overview" at bounding box center [53, 109] width 32 height 11
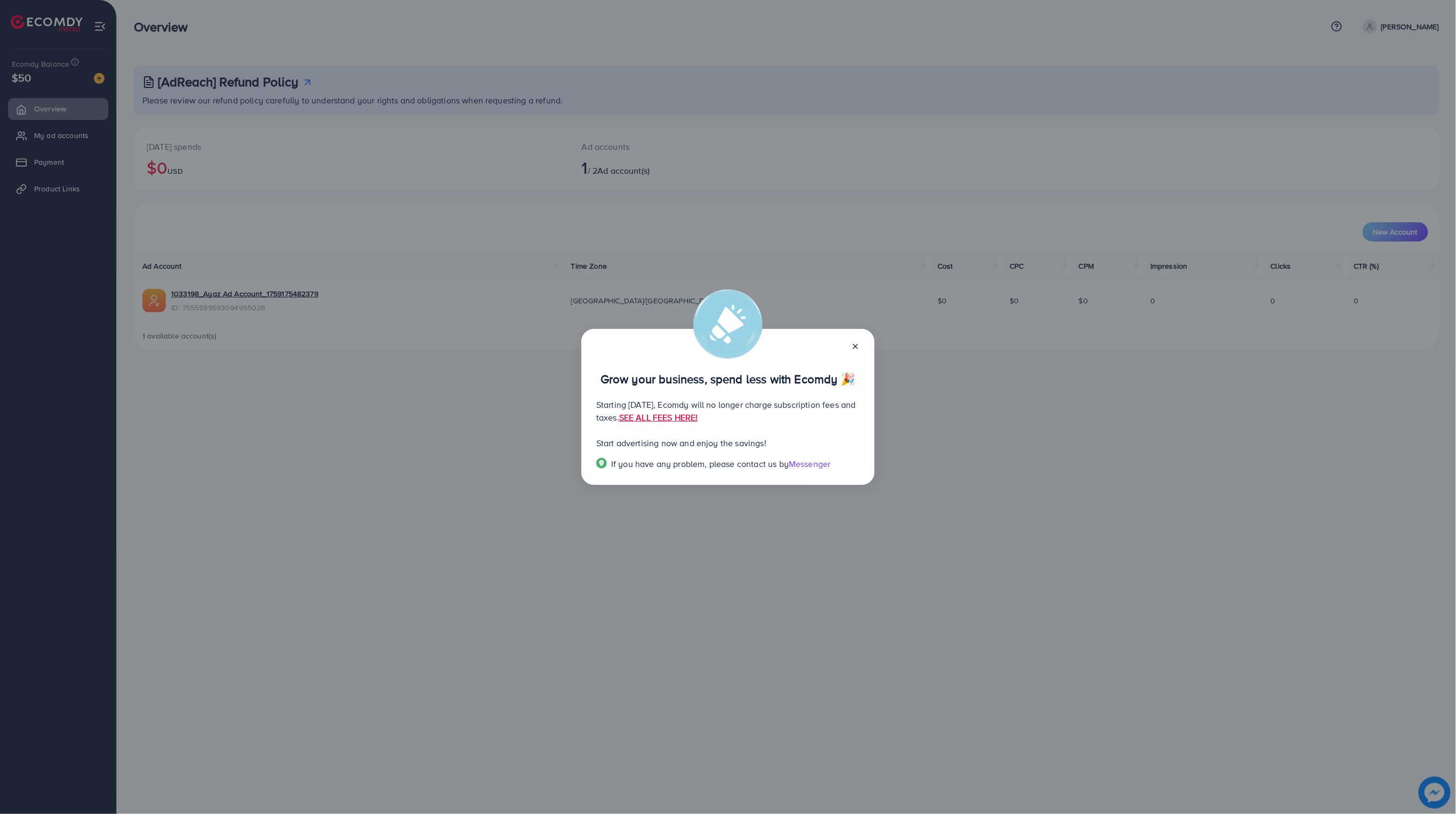
click at [984, 500] on div "Grow your business, spend less with Ecomdy 🎉 Starting September 29, 2025, Ecomd…" at bounding box center [728, 407] width 1456 height 814
drag, startPoint x: 367, startPoint y: 379, endPoint x: 492, endPoint y: 388, distance: 125.3
click at [368, 380] on div "Grow your business, spend less with Ecomdy 🎉 Starting September 29, 2025, Ecomd…" at bounding box center [728, 407] width 1456 height 814
click at [857, 359] on div "Grow your business, spend less with Ecomdy 🎉" at bounding box center [728, 368] width 264 height 34
click at [858, 345] on icon at bounding box center [855, 346] width 8 height 8
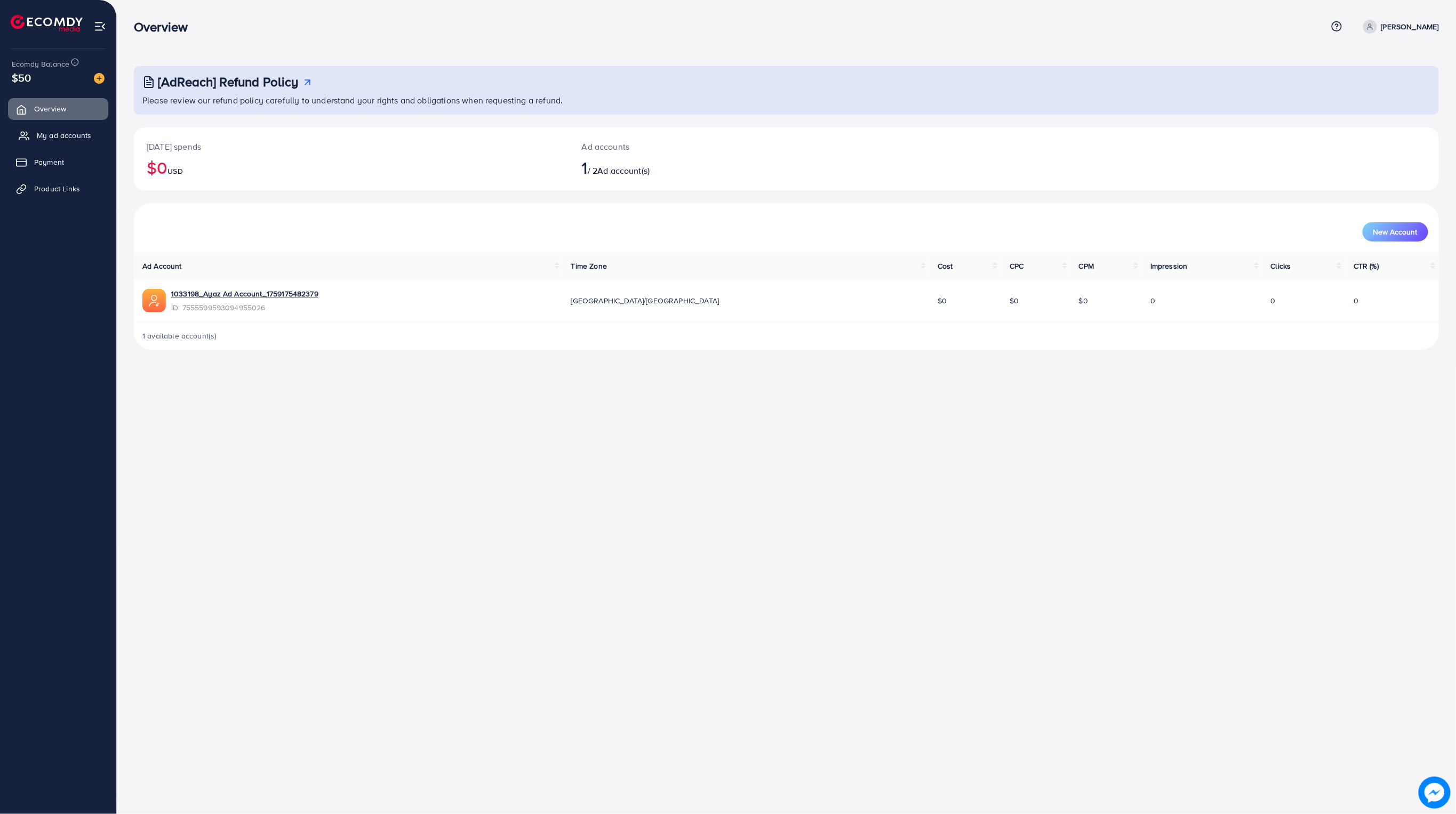
click at [46, 129] on link "My ad accounts" at bounding box center [58, 135] width 100 height 21
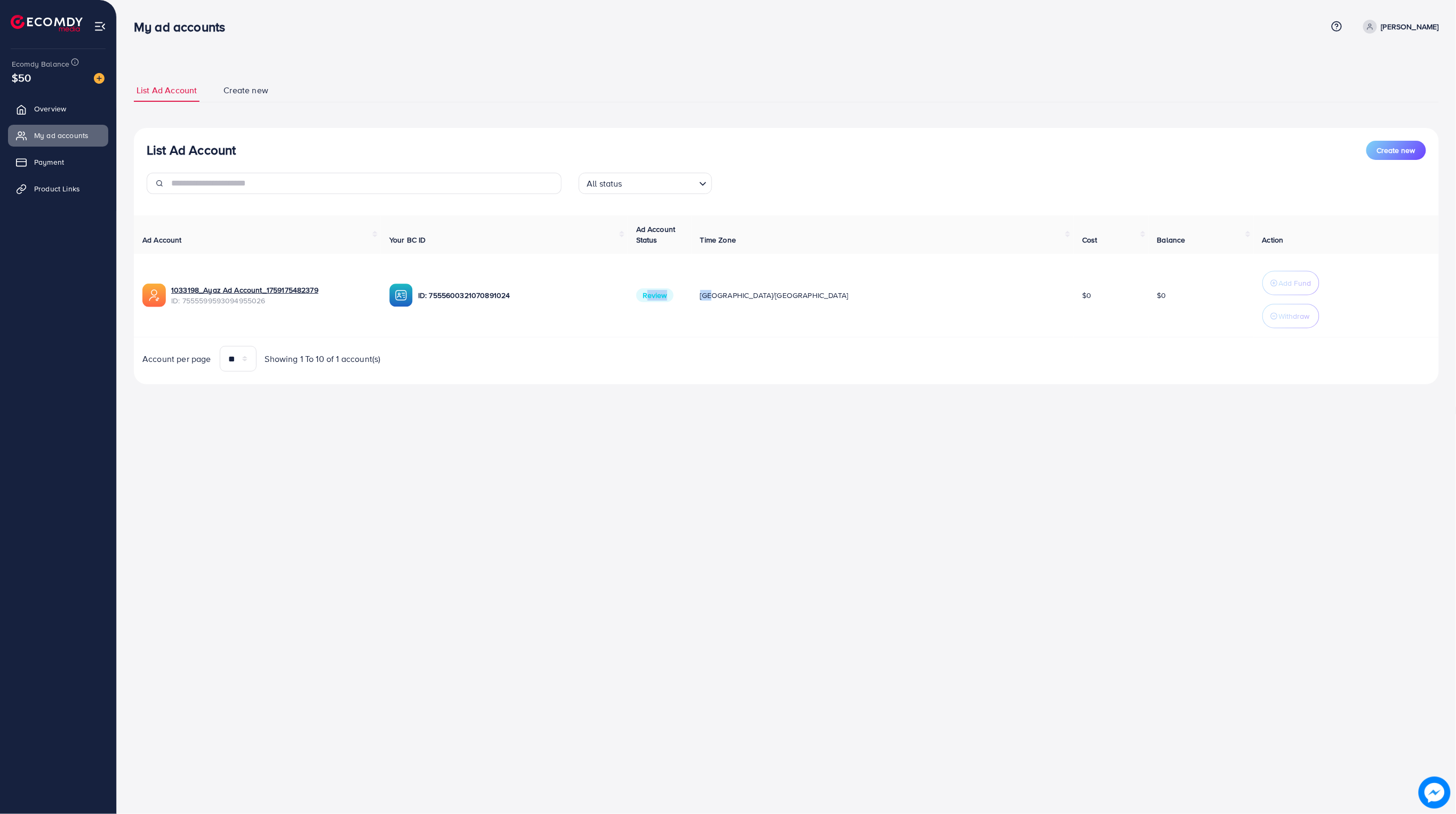
drag, startPoint x: 787, startPoint y: 297, endPoint x: 860, endPoint y: 349, distance: 89.6
click at [839, 307] on tr "1033198_Ayaz Ad Account_1759175482379 ID: 7555599593094955026 ID: 7555600321070…" at bounding box center [786, 295] width 1305 height 84
click at [911, 628] on div "My ad accounts Help Center Contact Support Plans and Pricing Term and policy Ab…" at bounding box center [728, 407] width 1456 height 814
drag, startPoint x: 769, startPoint y: 292, endPoint x: 957, endPoint y: 299, distance: 188.1
click at [893, 297] on tr "1033198_Ayaz Ad Account_1759175482379 ID: 7555599593094955026 ID: 7555600321070…" at bounding box center [786, 291] width 1305 height 75
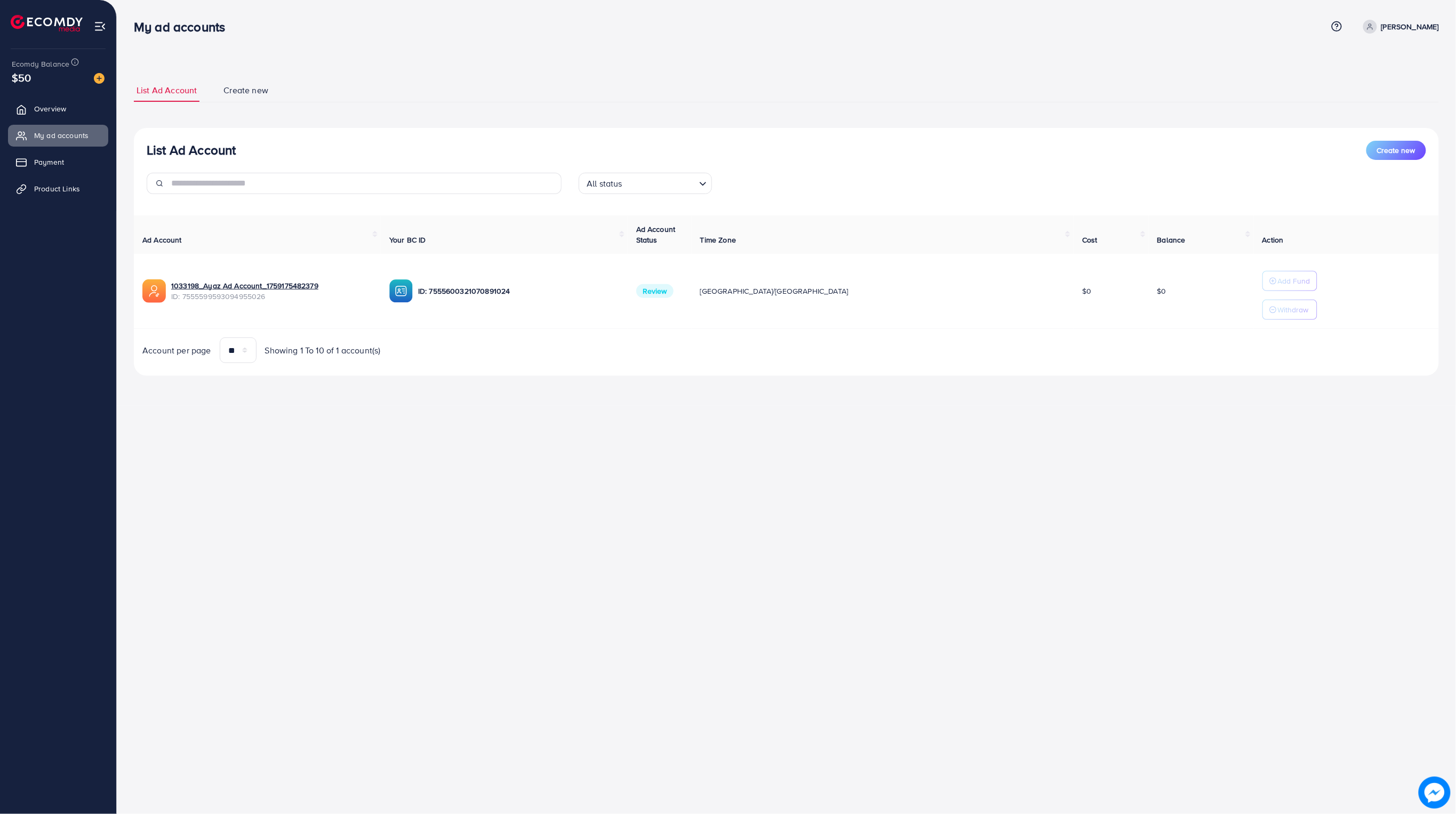
click at [1001, 408] on div "My ad accounts Help Center Contact Support Plans and Pricing Term and policy Ab…" at bounding box center [728, 407] width 1456 height 814
click at [264, 284] on link "1033198_Ayaz Ad Account_1759175482379" at bounding box center [271, 286] width 201 height 11
click at [35, 167] on link "Payment" at bounding box center [58, 162] width 100 height 21
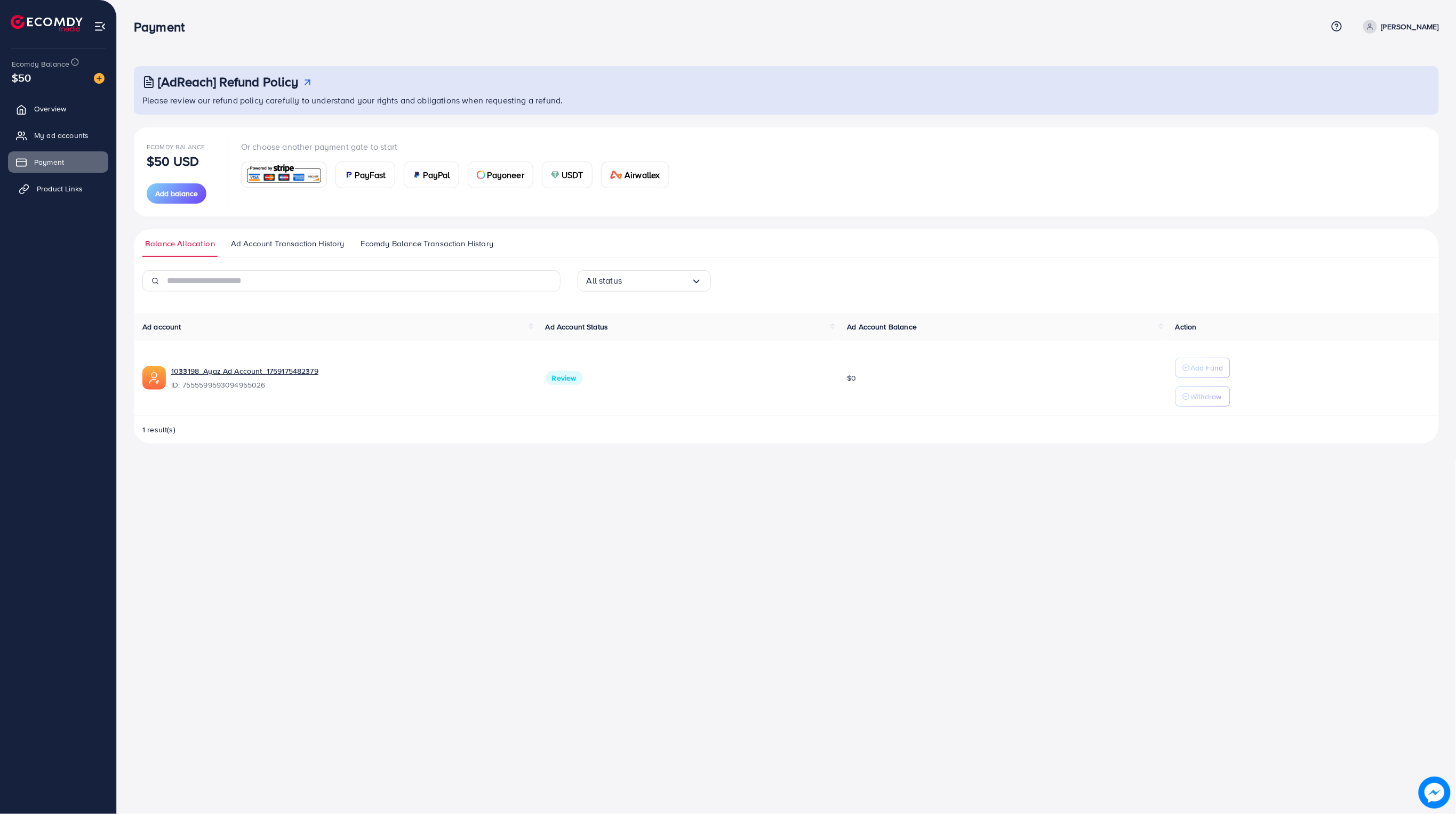
click at [29, 188] on link "Product Links" at bounding box center [58, 189] width 100 height 21
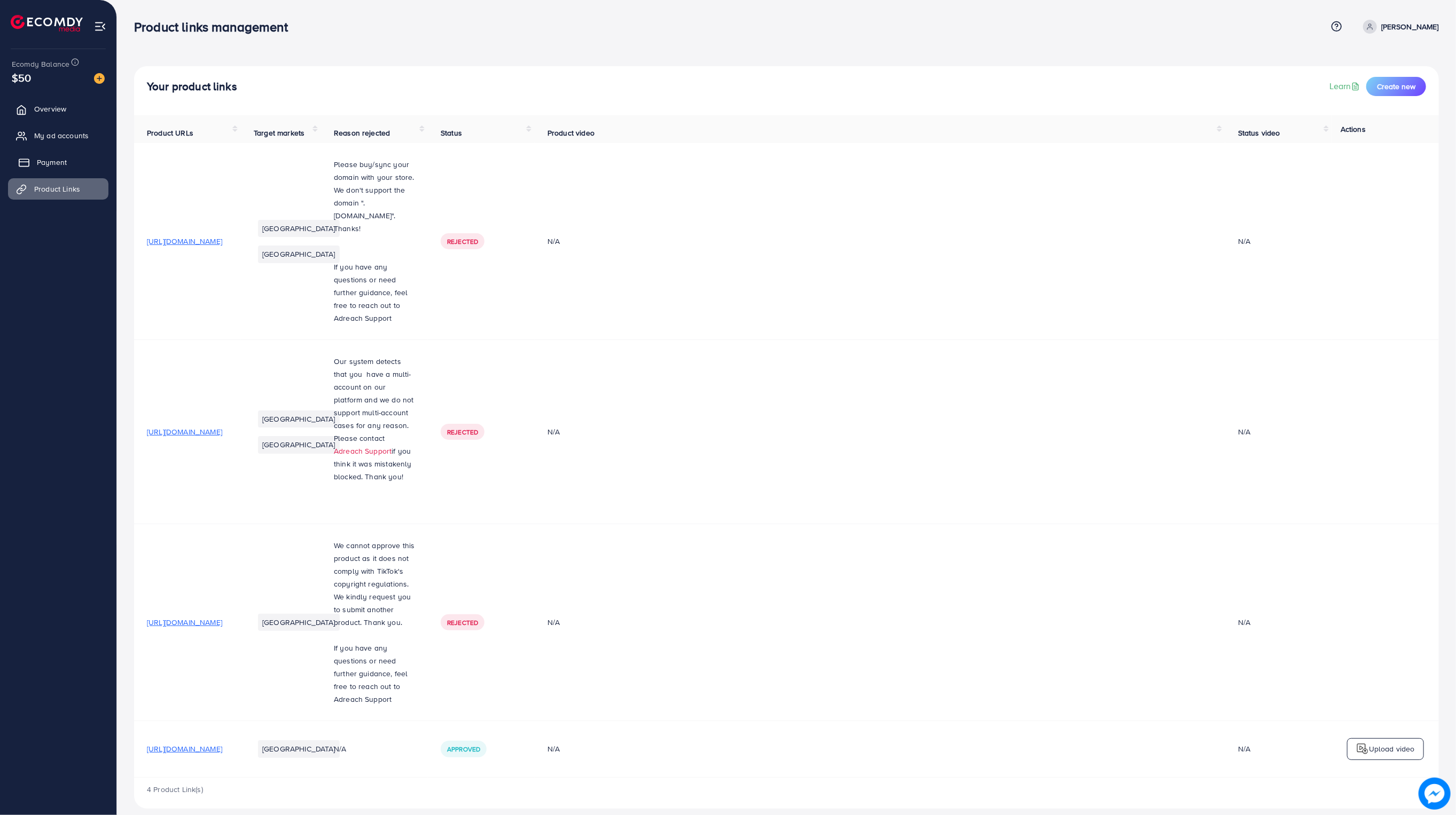
click at [45, 163] on span "Payment" at bounding box center [52, 162] width 30 height 11
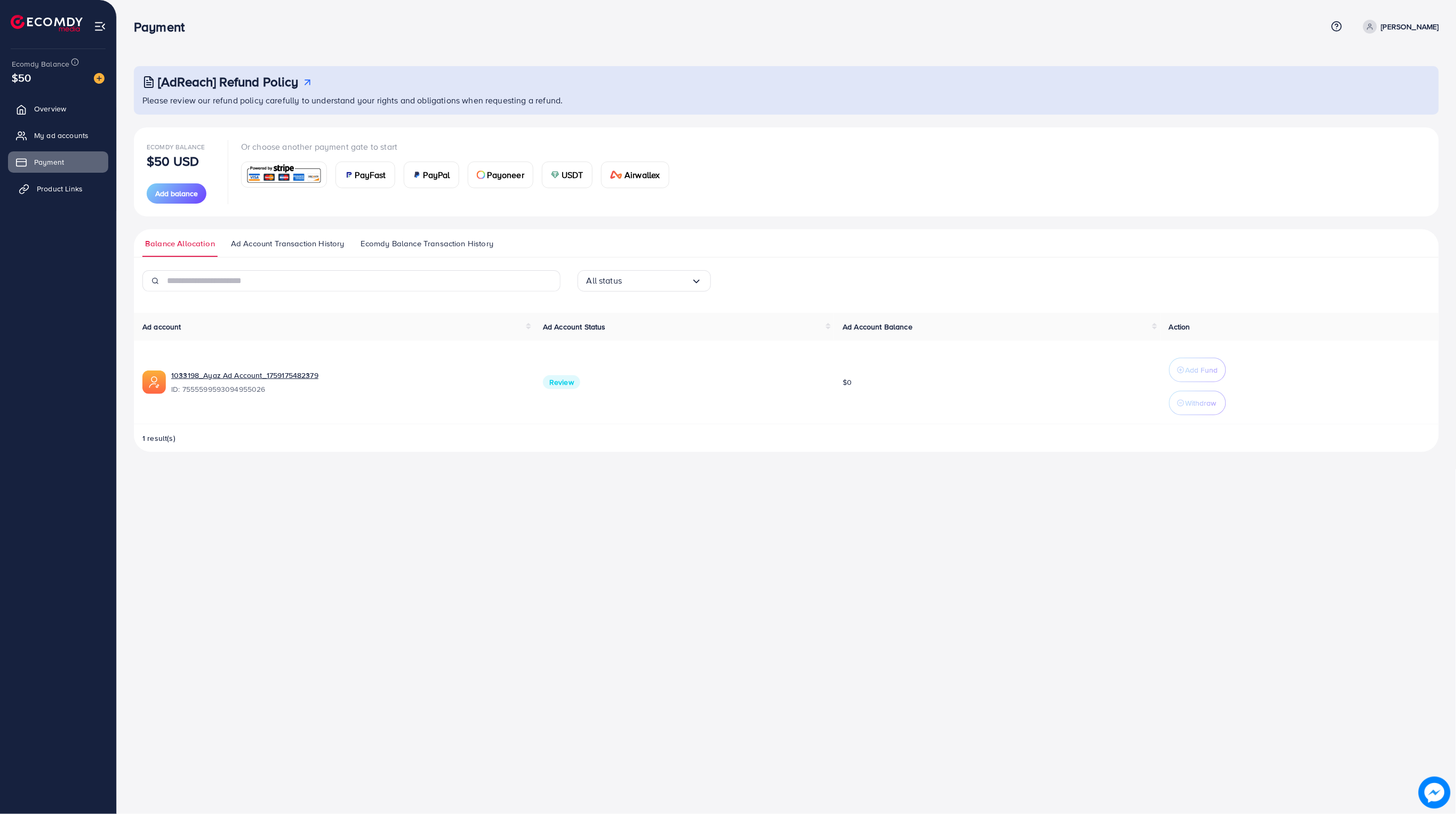
click at [61, 197] on link "Product Links" at bounding box center [58, 189] width 100 height 21
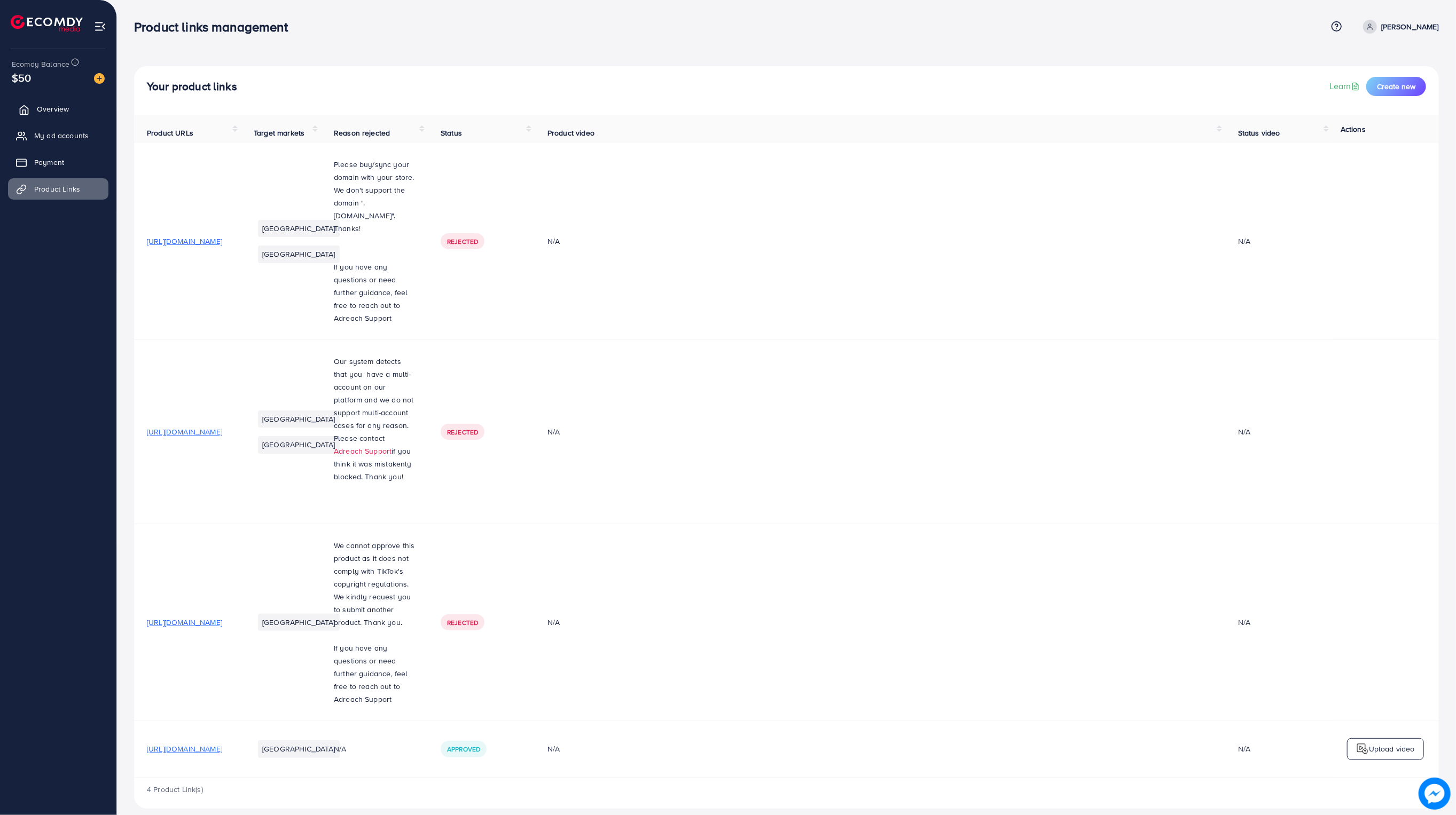
click at [52, 112] on span "Overview" at bounding box center [53, 109] width 32 height 11
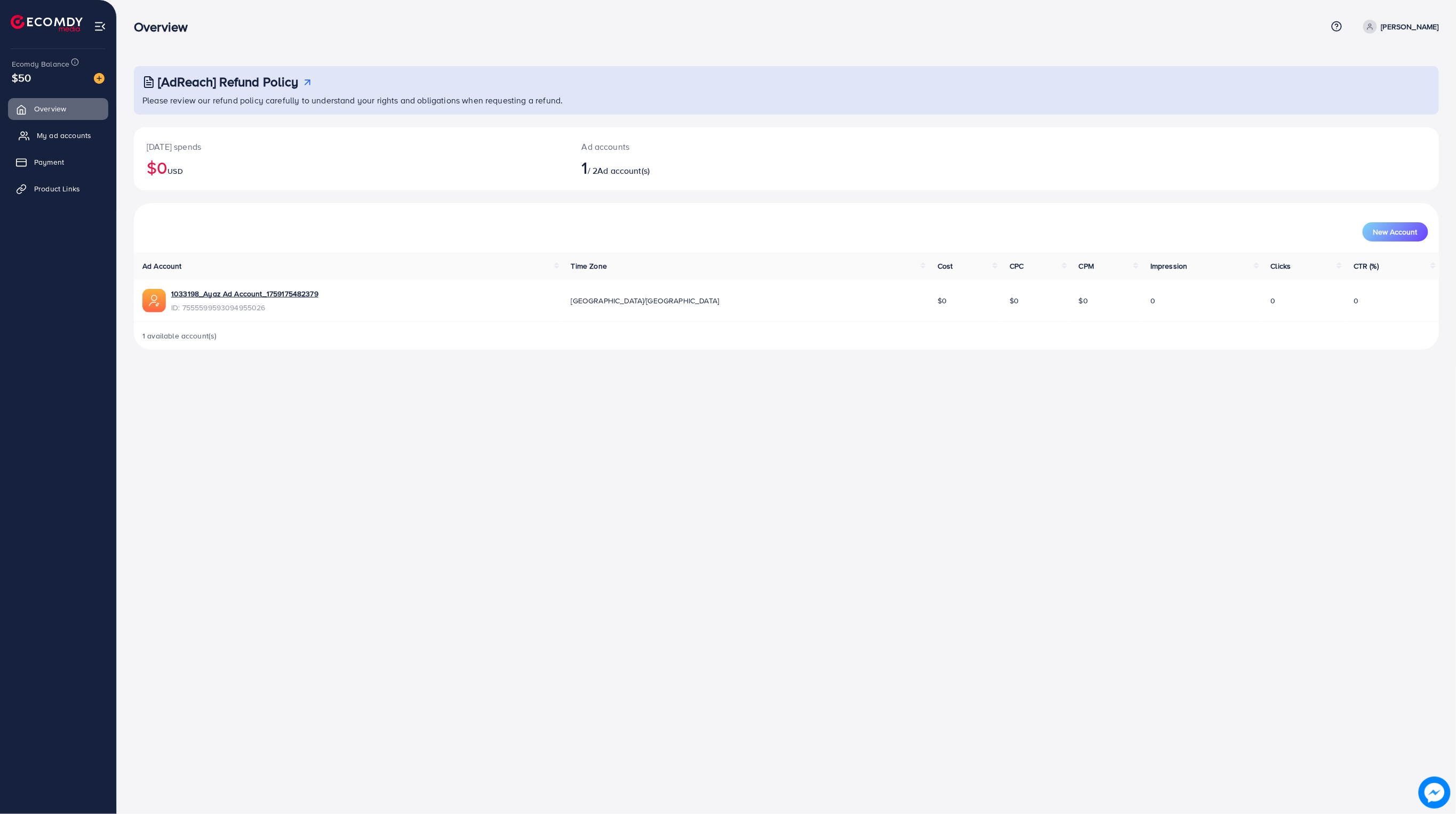
click at [58, 139] on span "My ad accounts" at bounding box center [64, 135] width 55 height 11
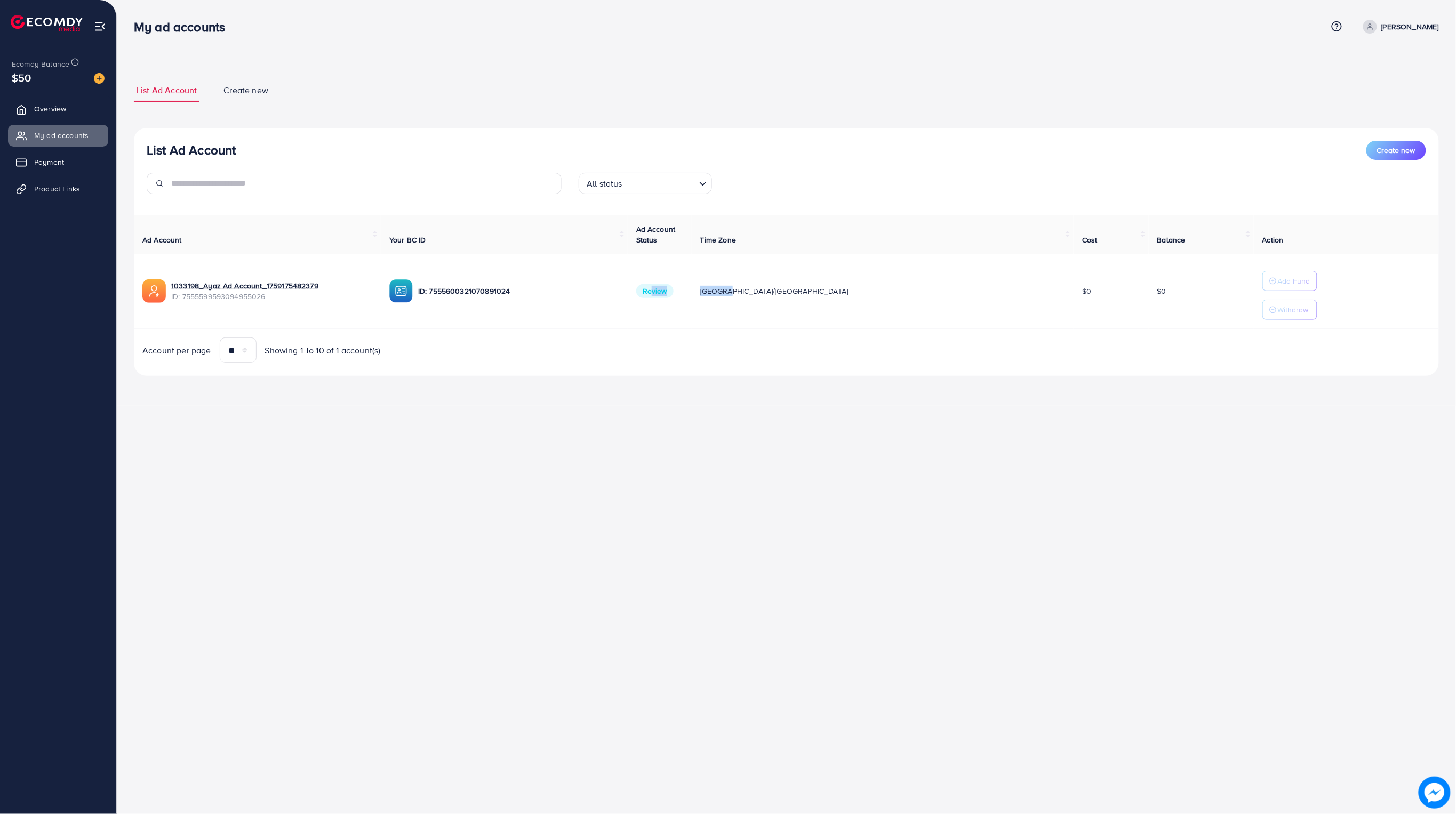
drag, startPoint x: 806, startPoint y: 285, endPoint x: 834, endPoint y: 278, distance: 28.9
click at [843, 285] on tr "1033198_Ayaz Ad Account_1759175482379 ID: 7555599593094955026 ID: 7555600321070…" at bounding box center [786, 291] width 1305 height 75
click at [1278, 282] on p "Add Fund" at bounding box center [1294, 281] width 33 height 13
click at [52, 110] on span "Overview" at bounding box center [53, 109] width 32 height 11
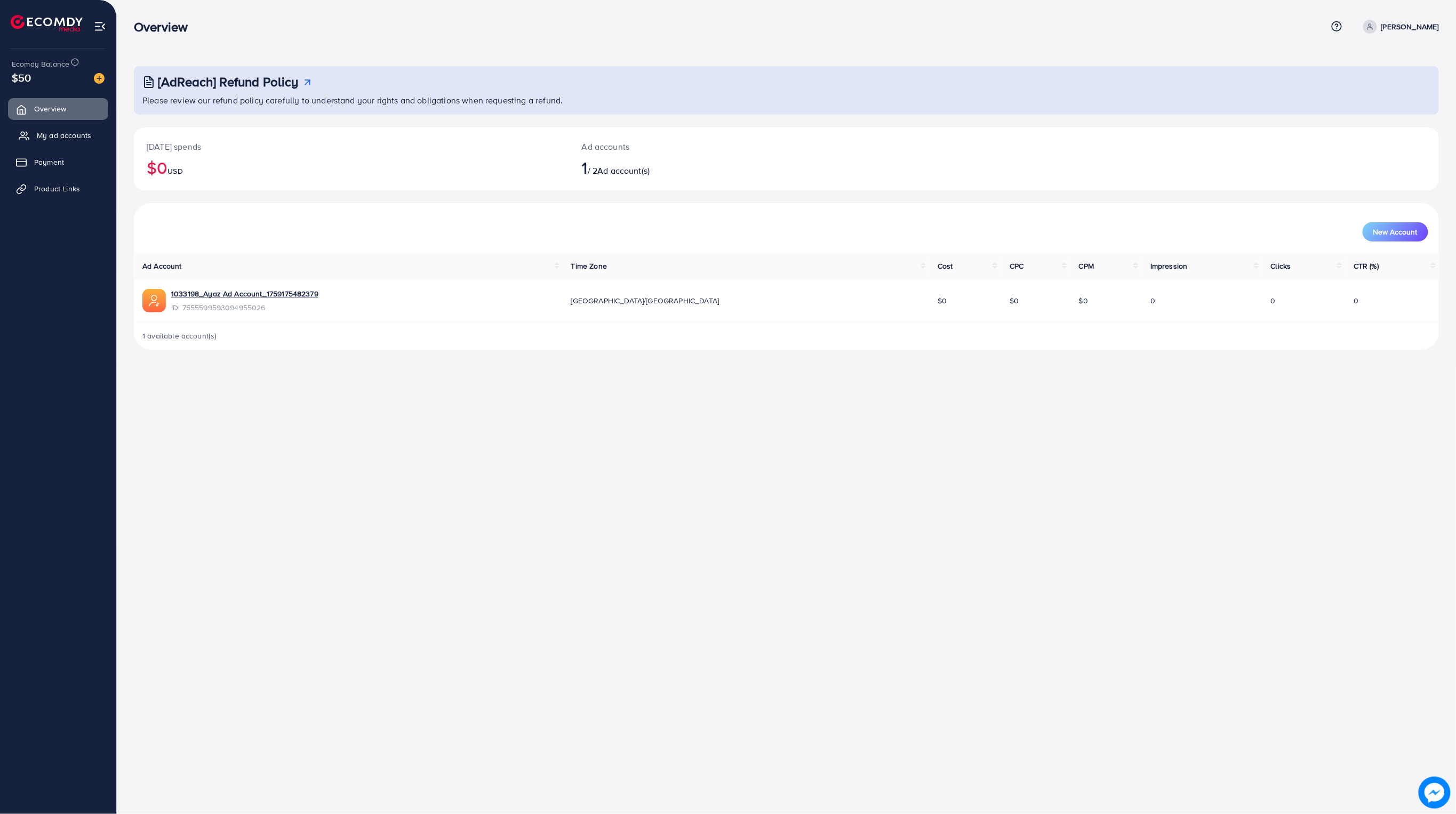
click at [69, 132] on span "My ad accounts" at bounding box center [64, 135] width 55 height 11
click at [47, 141] on link "My ad accounts" at bounding box center [58, 135] width 100 height 21
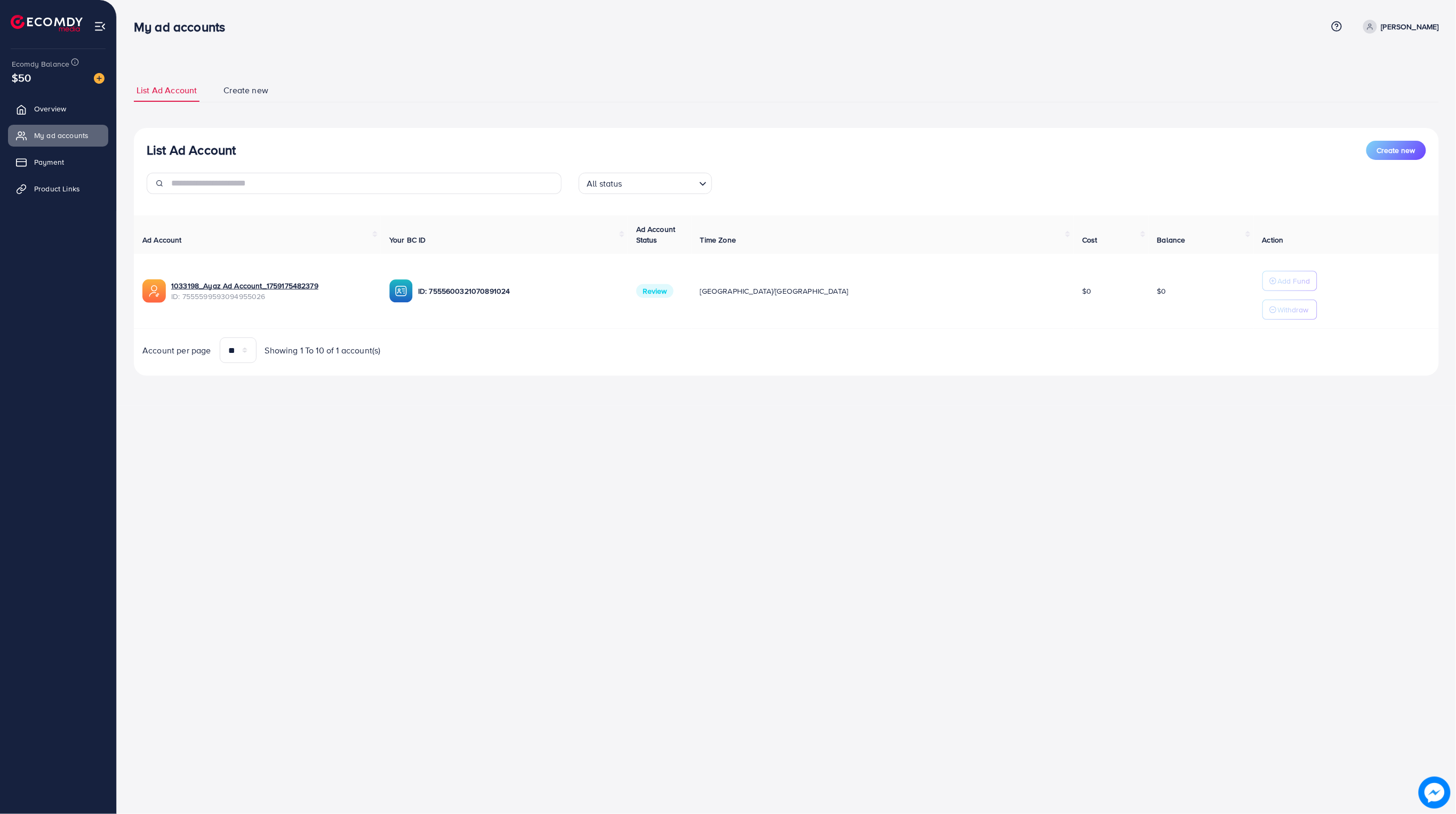
click at [674, 291] on span "Review" at bounding box center [655, 291] width 37 height 14
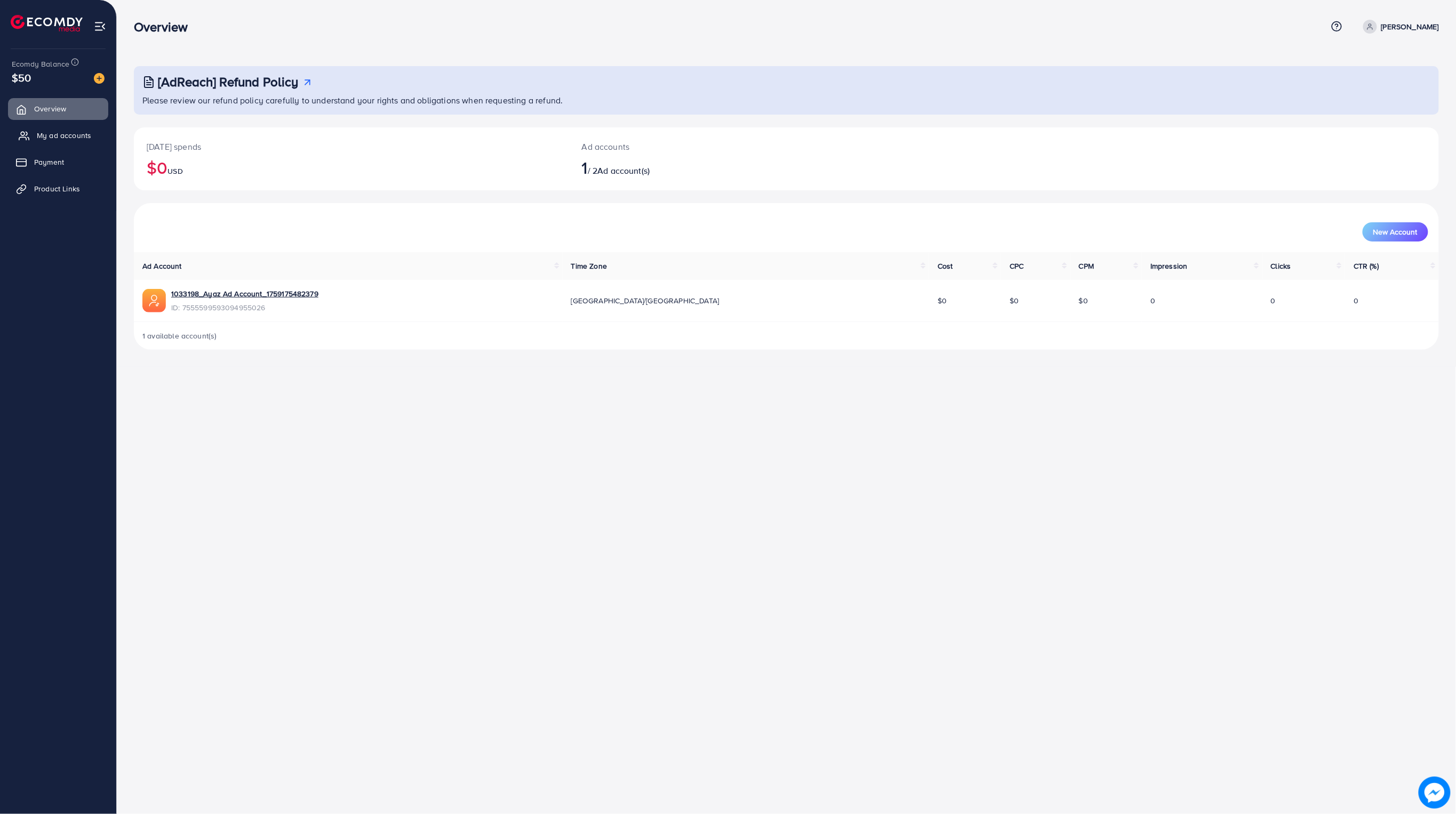
click at [47, 136] on span "My ad accounts" at bounding box center [64, 135] width 55 height 11
drag, startPoint x: 59, startPoint y: 126, endPoint x: 61, endPoint y: 136, distance: 10.2
click at [61, 127] on link "My ad accounts" at bounding box center [58, 135] width 100 height 21
